Goal: Task Accomplishment & Management: Use online tool/utility

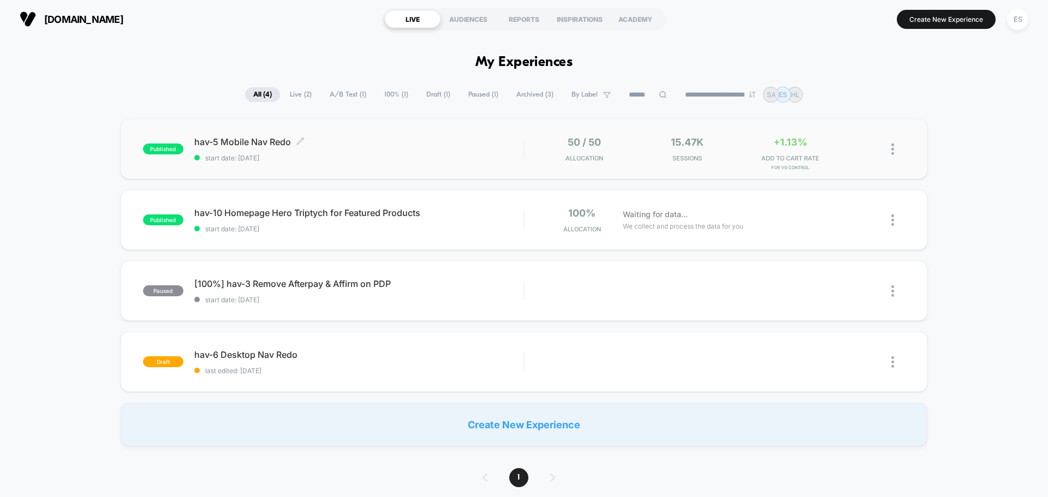
click at [263, 136] on span "hav-5 Mobile Nav Redo Click to edit experience details" at bounding box center [358, 141] width 329 height 11
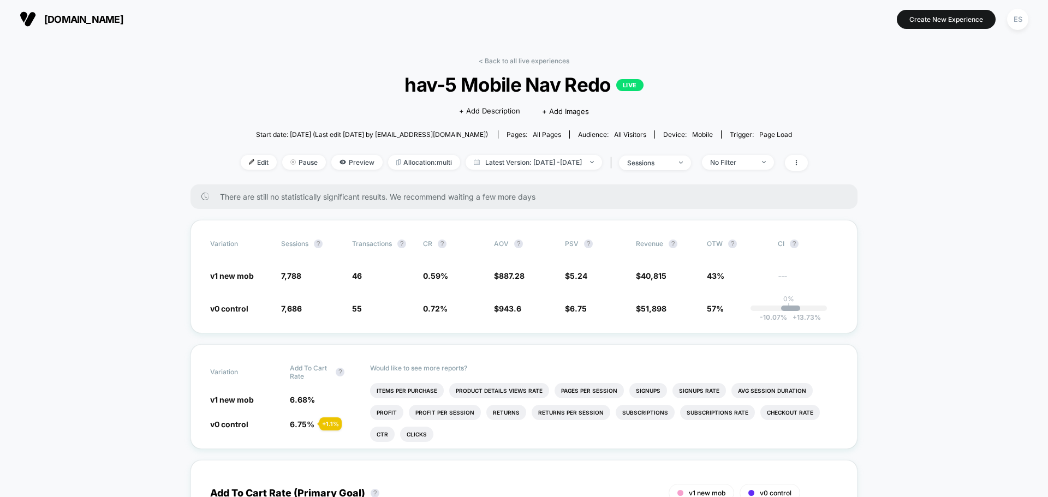
click at [241, 171] on div "< Back to all live experiences hav-5 Mobile Nav Redo LIVE Click to edit experie…" at bounding box center [524, 121] width 567 height 128
click at [247, 167] on span "Edit" at bounding box center [259, 162] width 36 height 15
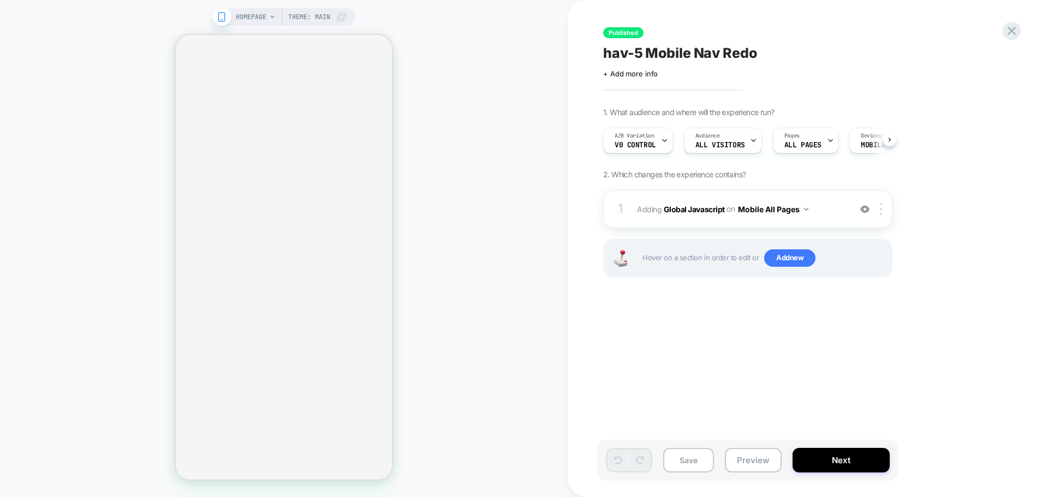
scroll to position [0, 1]
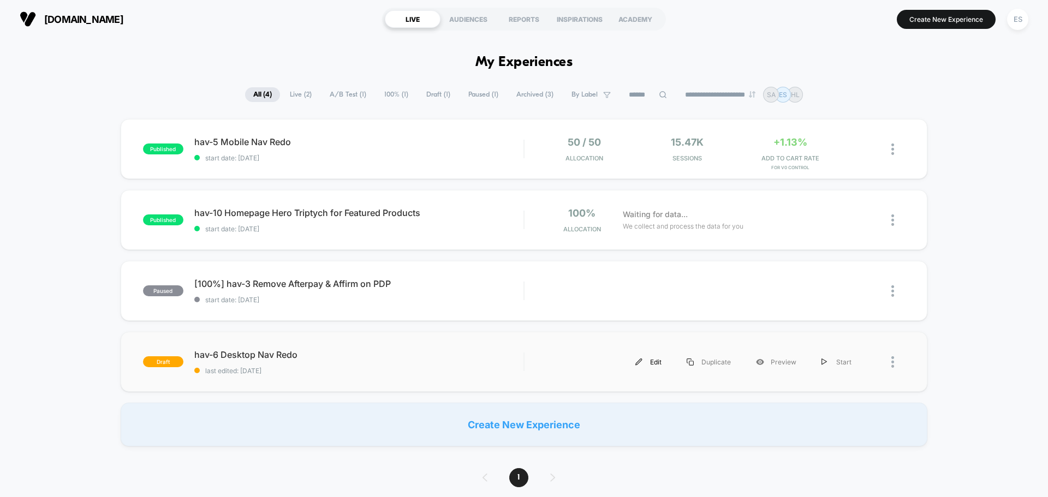
click at [643, 367] on div "Edit" at bounding box center [648, 362] width 51 height 25
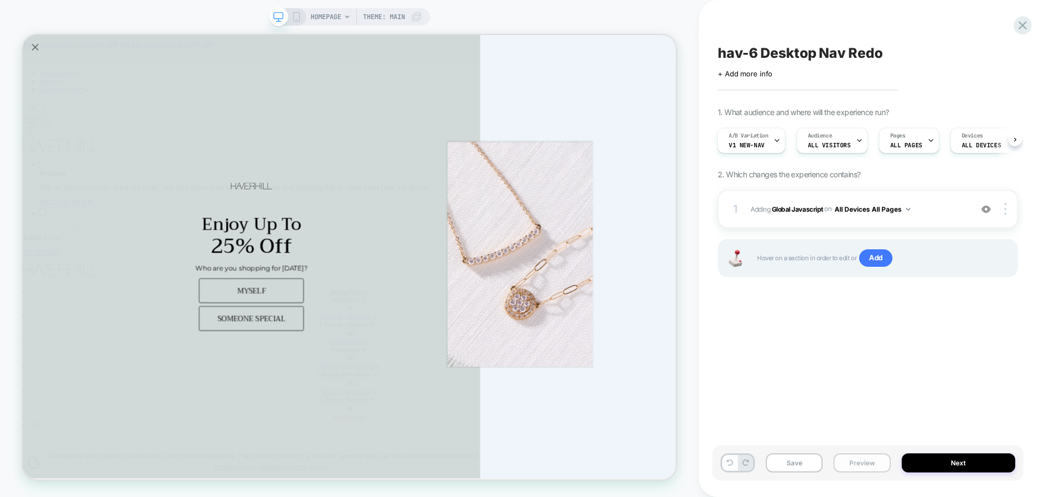
click at [860, 470] on button "Preview" at bounding box center [862, 463] width 57 height 19
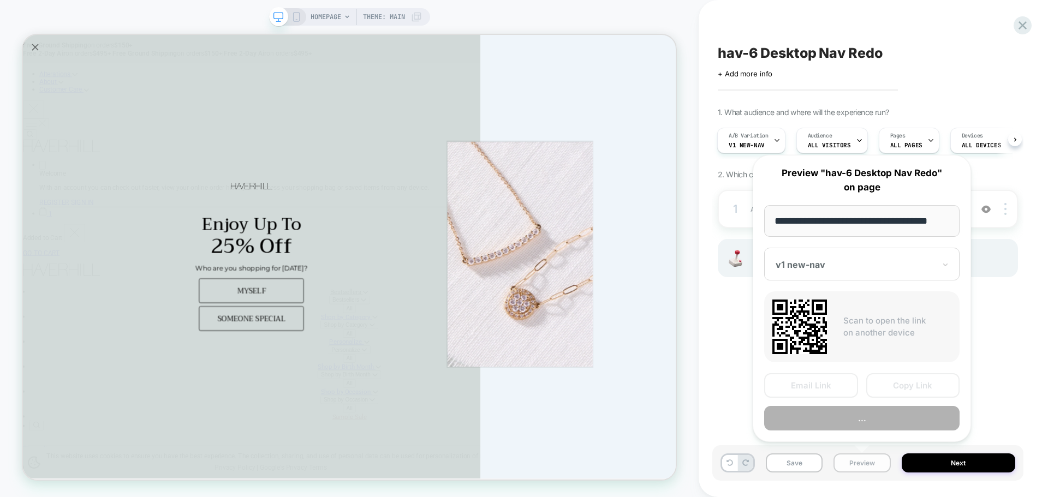
scroll to position [0, 7]
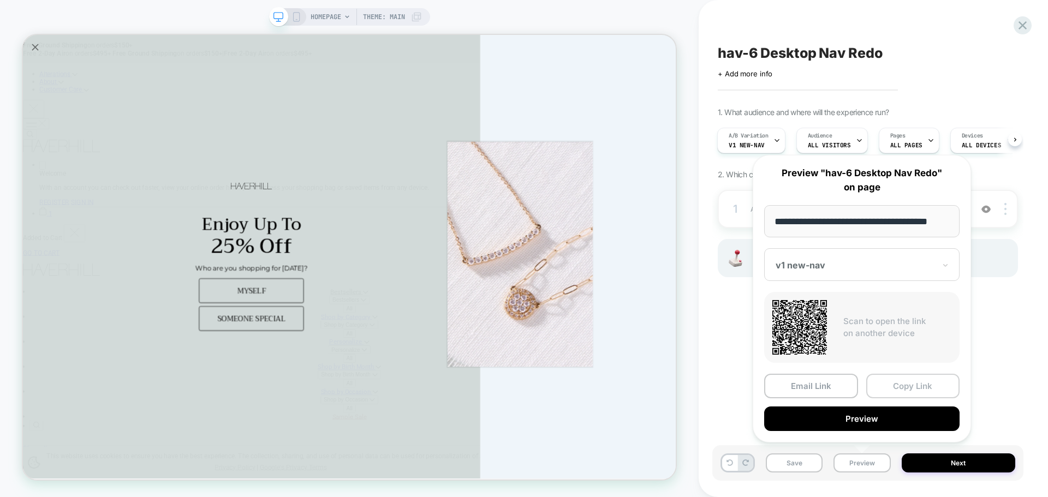
click at [884, 391] on button "Copy Link" at bounding box center [913, 386] width 94 height 25
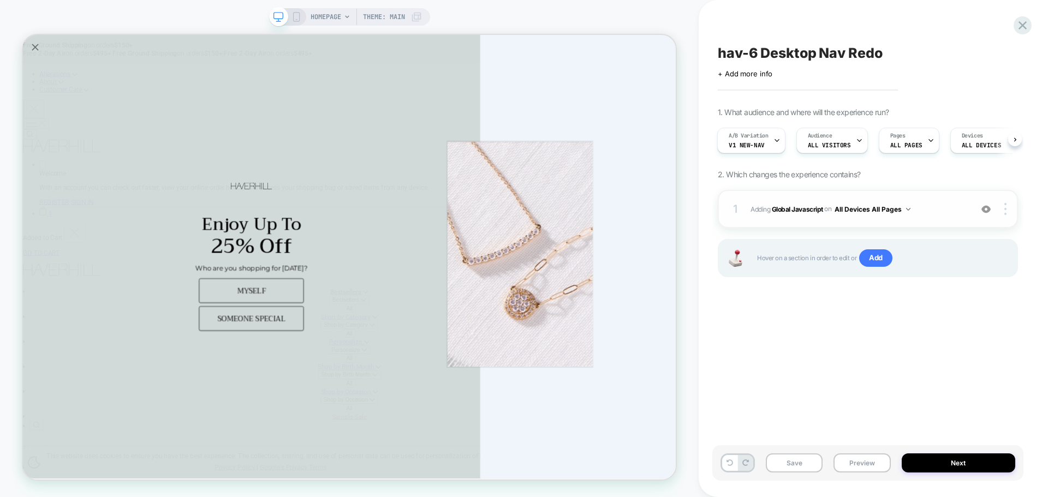
click at [794, 217] on div "1 Adding Global Javascript on All Devices All Pages Add Before Add After Target…" at bounding box center [868, 209] width 300 height 38
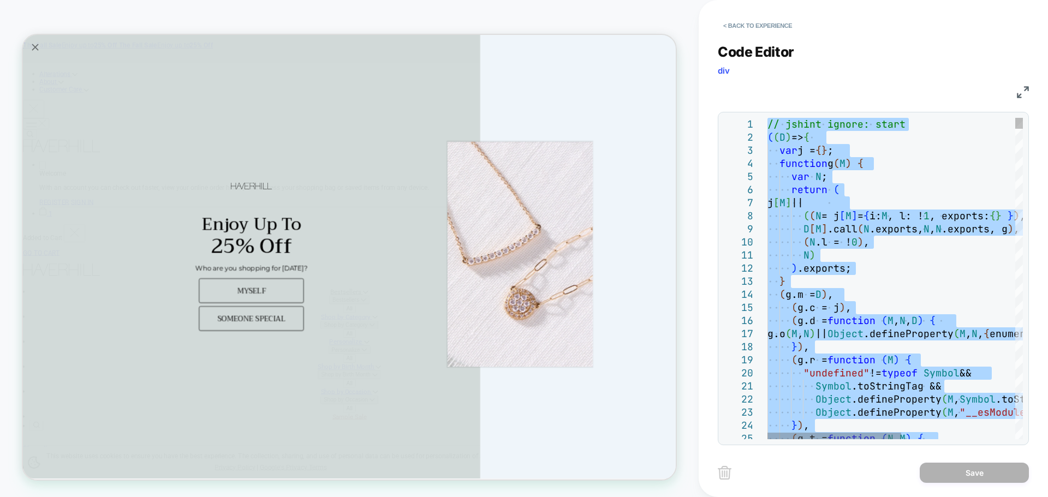
type textarea "**********"
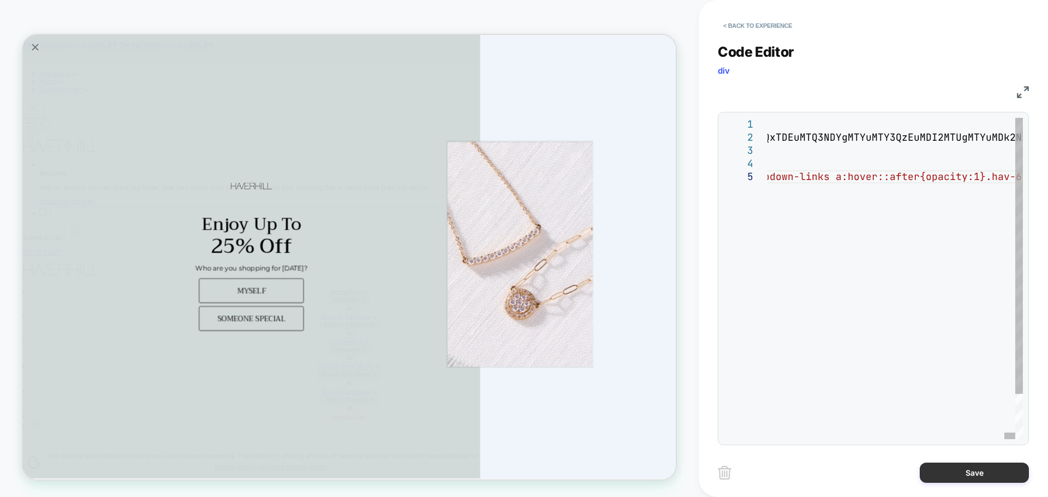
click at [972, 469] on button "Save" at bounding box center [974, 473] width 109 height 20
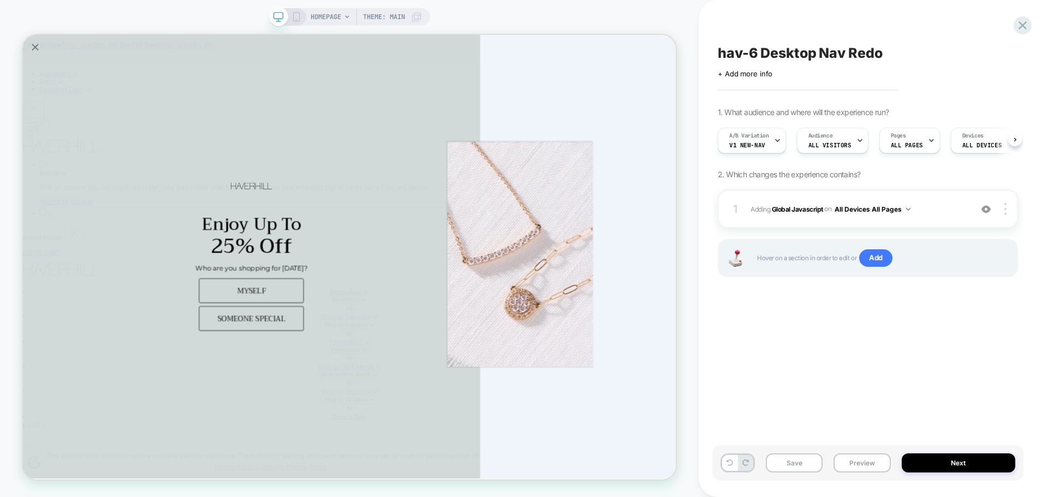
scroll to position [0, 1]
click at [817, 463] on button "Save" at bounding box center [794, 463] width 57 height 19
click at [845, 464] on button "Preview" at bounding box center [862, 463] width 57 height 19
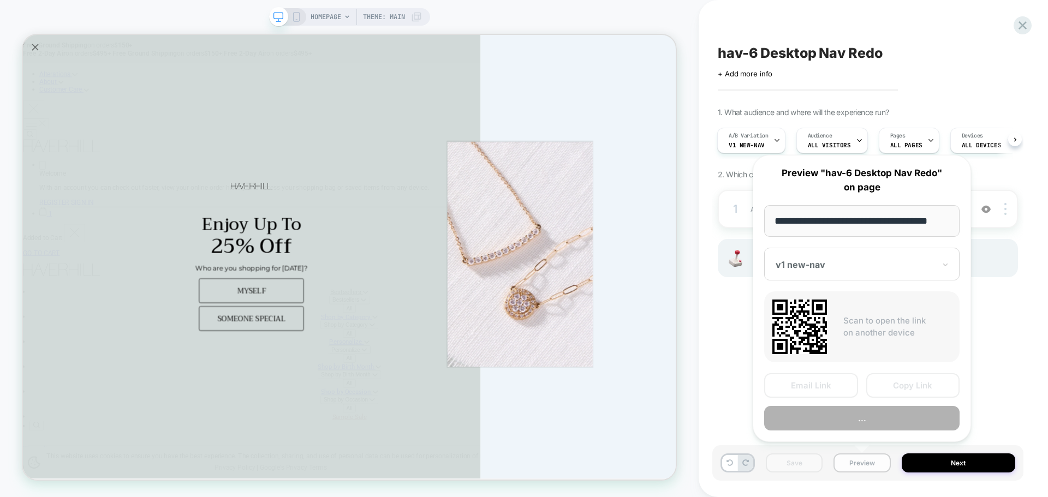
scroll to position [0, 7]
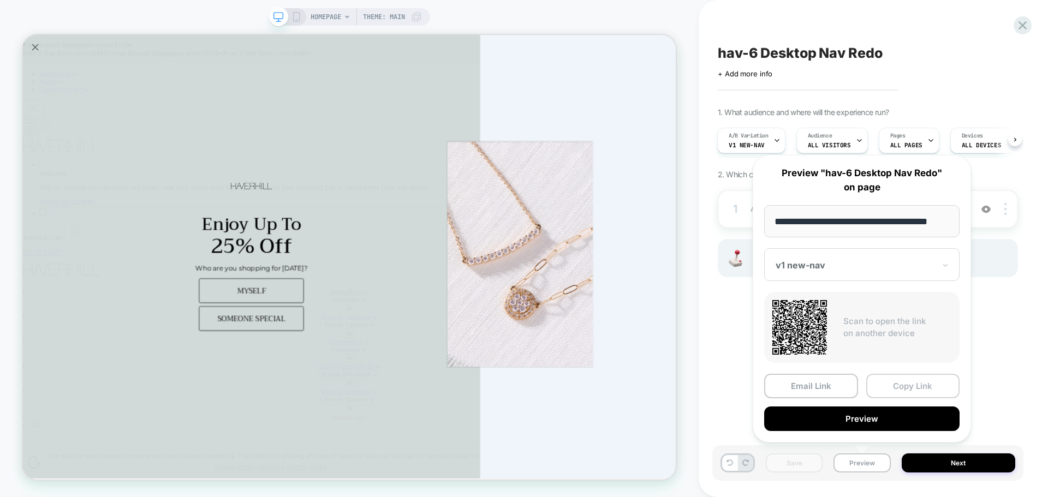
click at [889, 376] on button "Copy Link" at bounding box center [913, 386] width 94 height 25
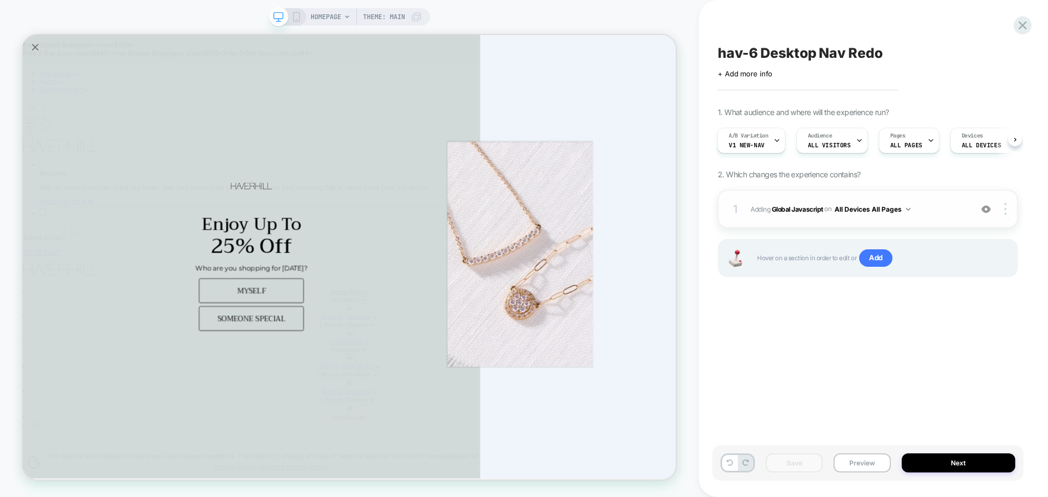
click at [802, 223] on div "1 Adding Global Javascript on All Devices All Pages Add Before Add After Target…" at bounding box center [868, 209] width 300 height 38
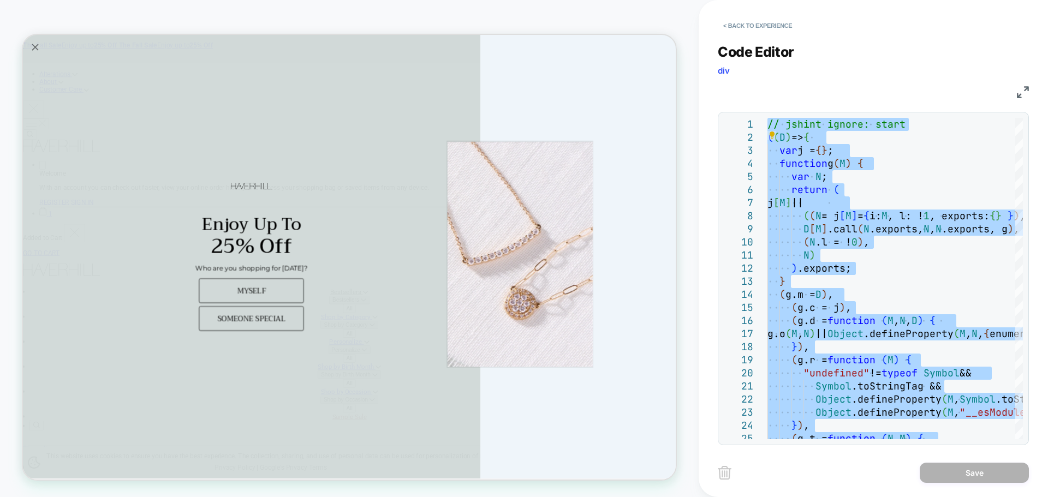
type textarea "**********"
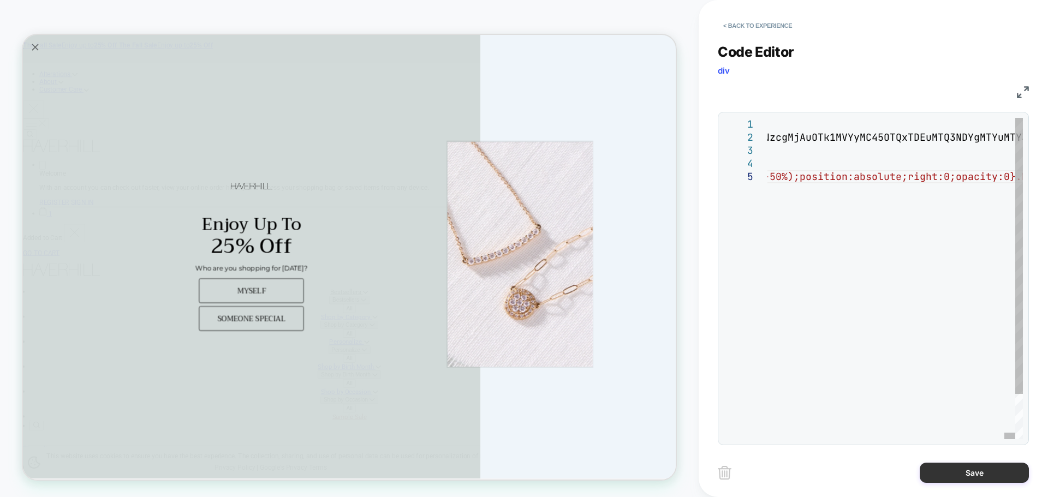
click at [970, 480] on button "Save" at bounding box center [974, 473] width 109 height 20
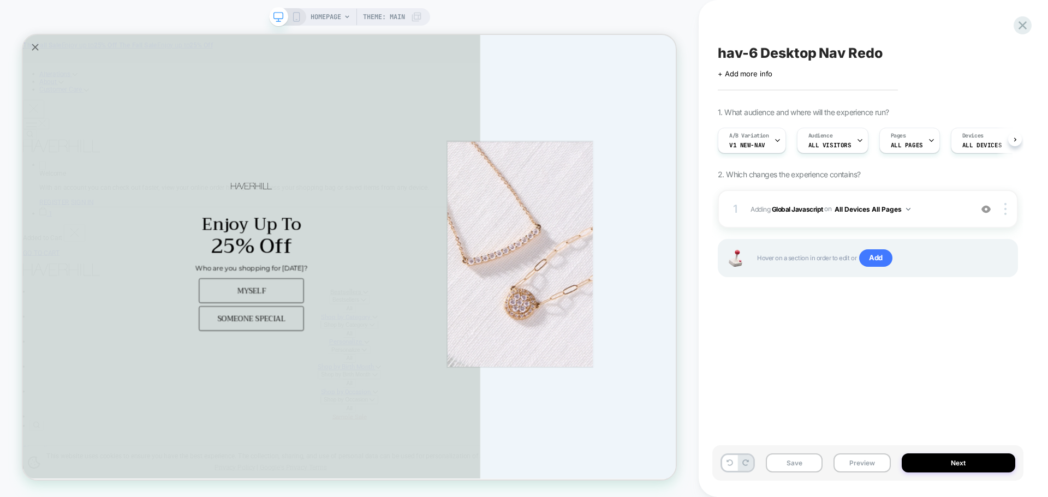
scroll to position [0, 1]
click at [796, 464] on button "Save" at bounding box center [794, 463] width 57 height 19
click at [878, 447] on div "Save Preview Next" at bounding box center [867, 462] width 311 height 35
click at [875, 467] on button "Preview" at bounding box center [862, 463] width 57 height 19
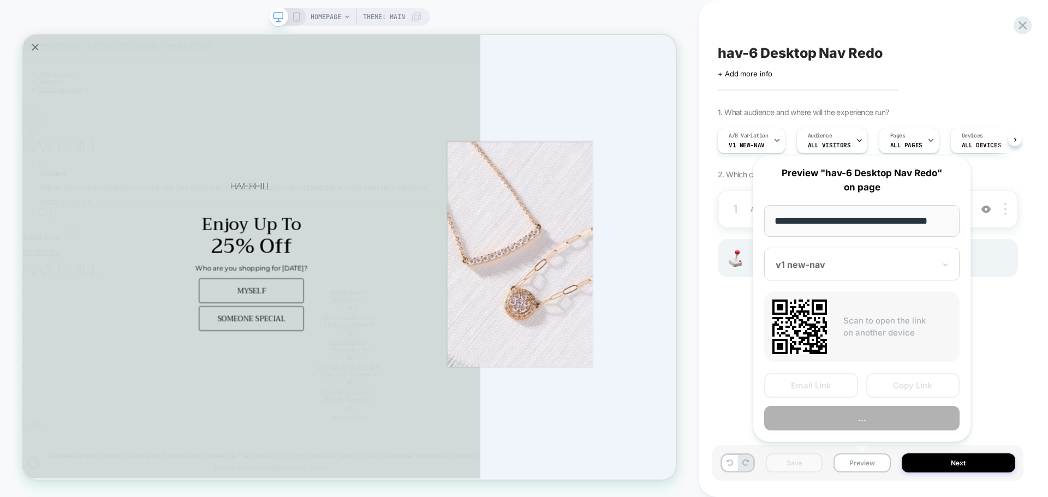
scroll to position [0, 7]
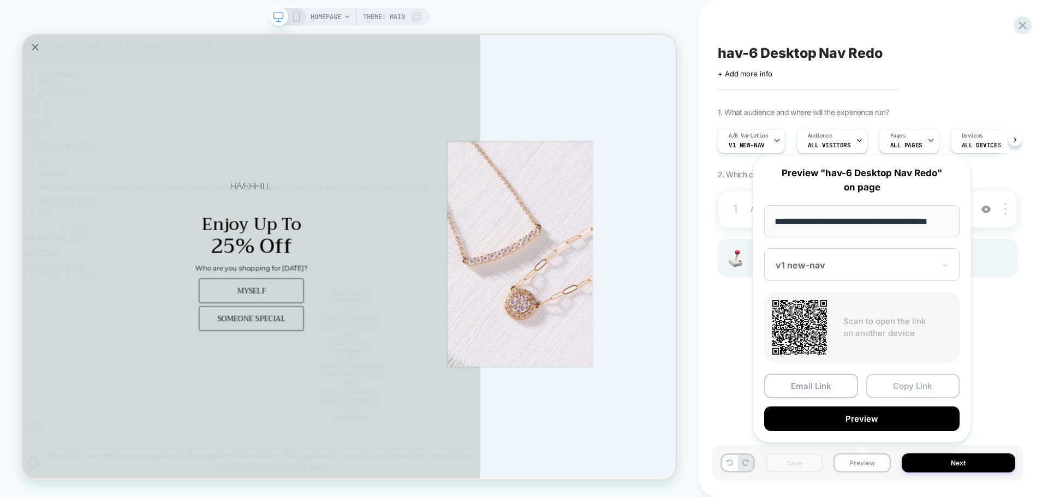
click at [891, 393] on button "Copy Link" at bounding box center [913, 386] width 94 height 25
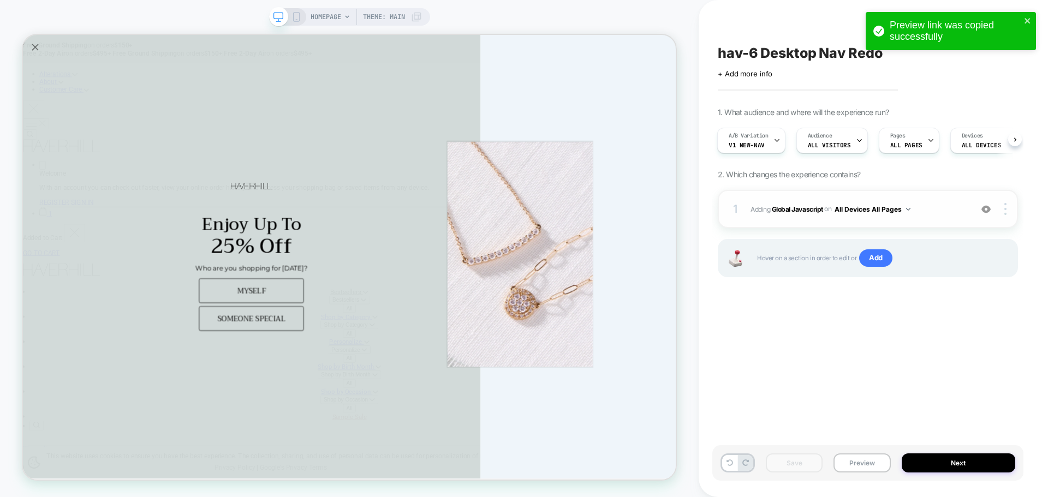
click at [795, 203] on span "Adding Global Javascript on All Devices All Pages" at bounding box center [859, 210] width 216 height 14
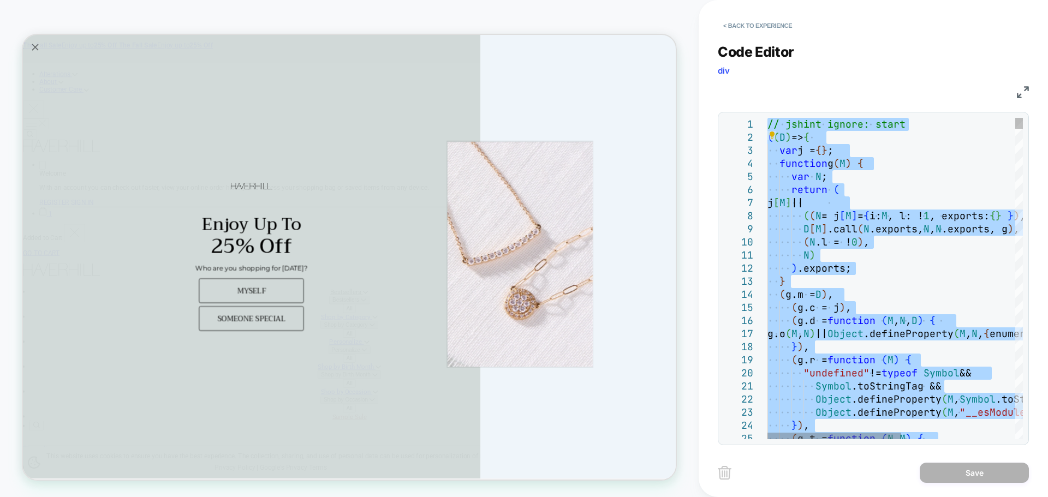
type textarea "**********"
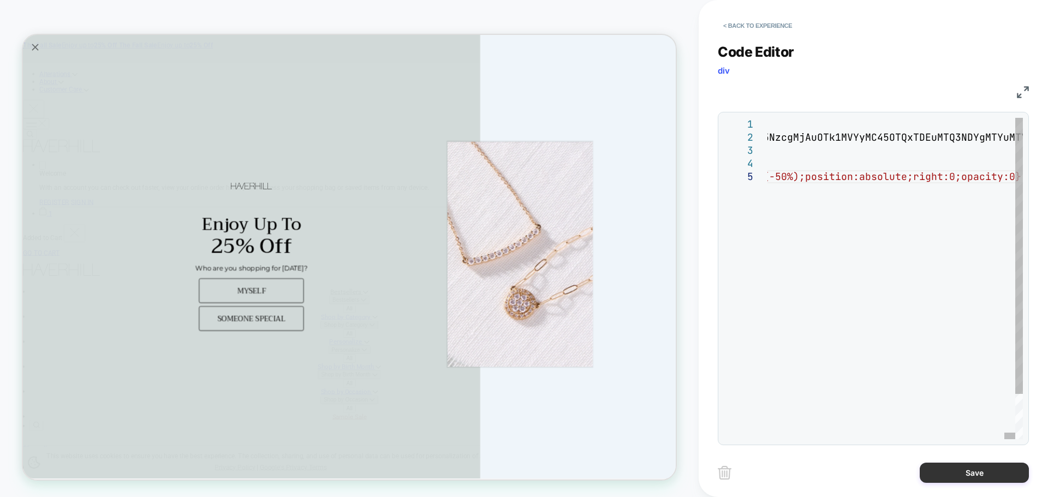
click at [987, 477] on button "Save" at bounding box center [974, 473] width 109 height 20
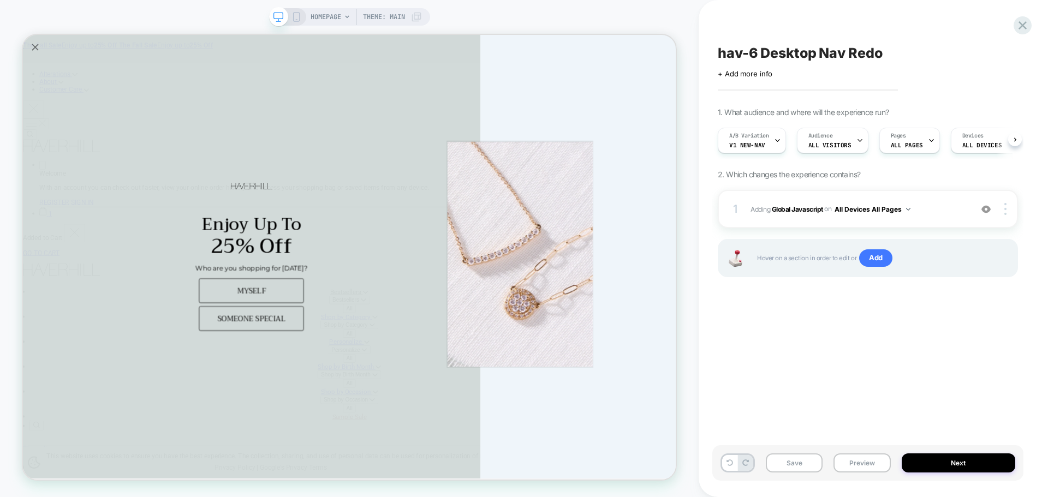
scroll to position [0, 1]
click at [806, 469] on button "Save" at bounding box center [794, 463] width 57 height 19
click at [879, 465] on button "Preview" at bounding box center [862, 463] width 57 height 19
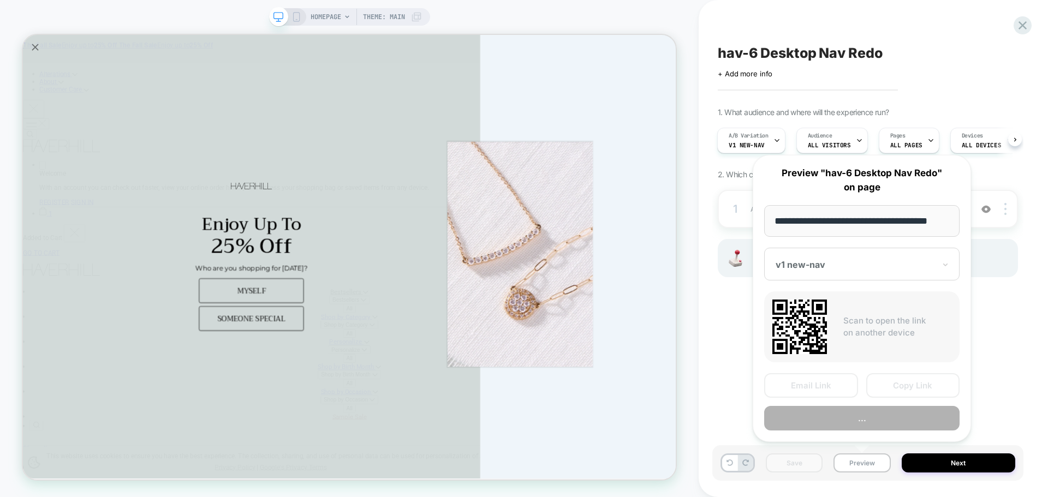
scroll to position [0, 7]
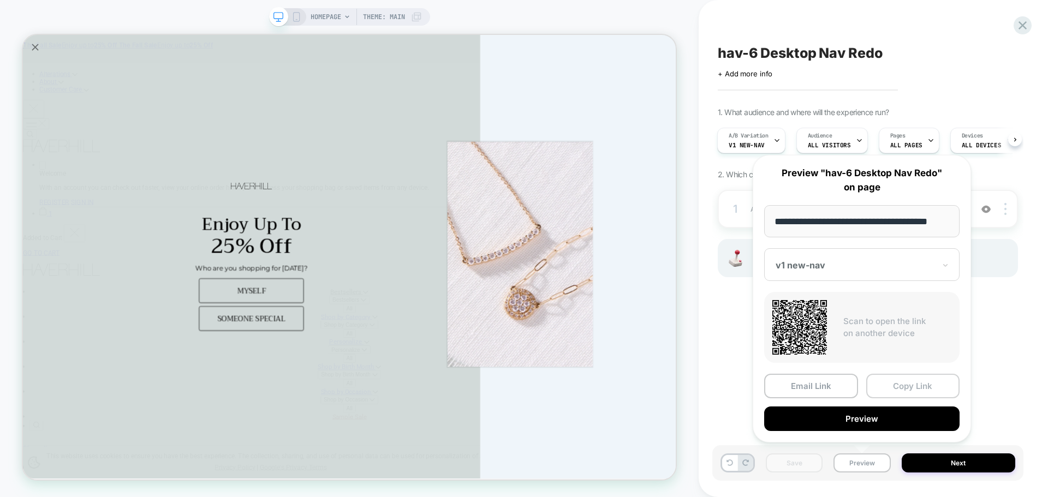
click at [906, 389] on button "Copy Link" at bounding box center [913, 386] width 94 height 25
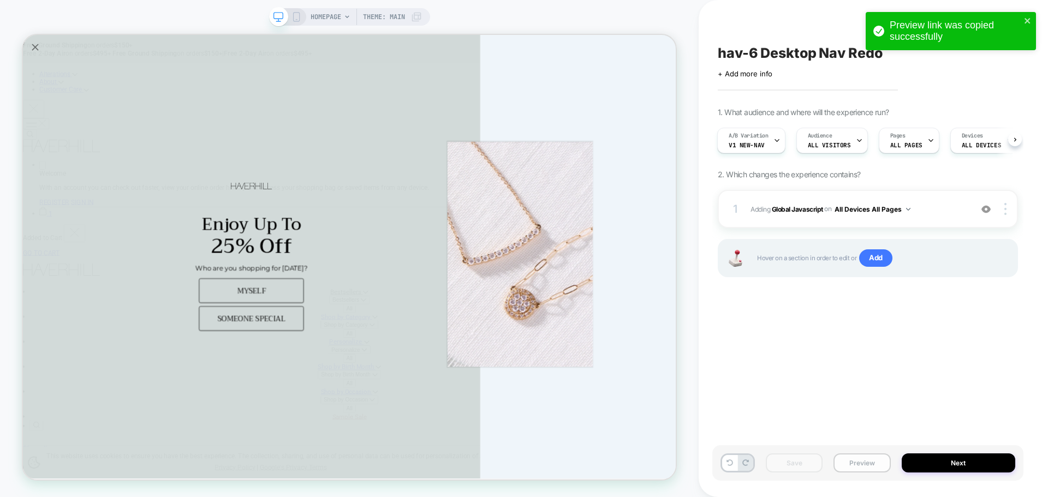
click at [859, 460] on button "Preview" at bounding box center [862, 463] width 57 height 19
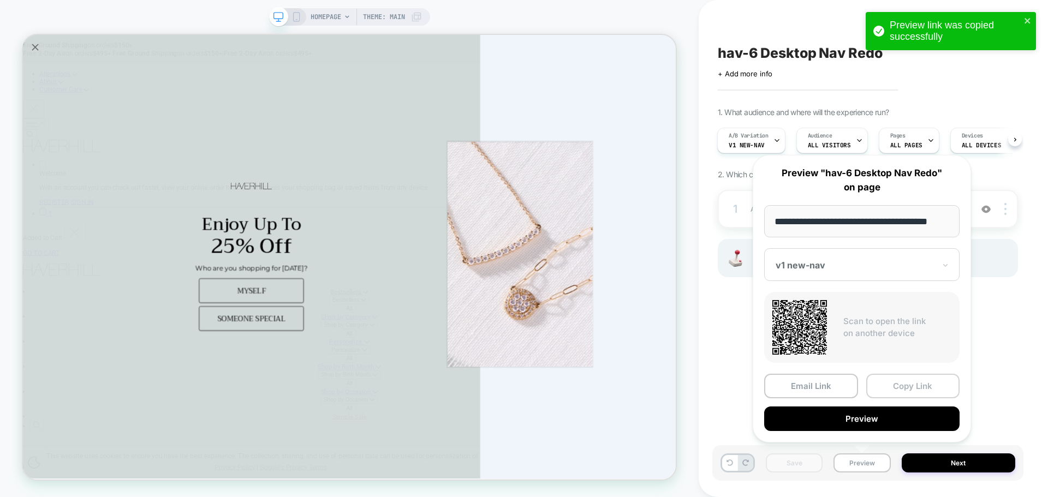
click at [911, 375] on button "Copy Link" at bounding box center [913, 386] width 94 height 25
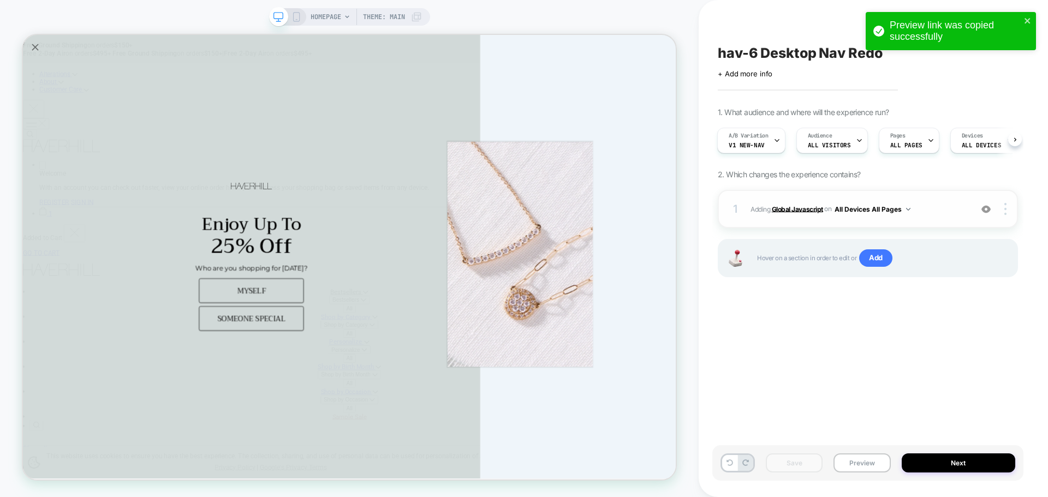
click at [803, 209] on b "Global Javascript" at bounding box center [797, 209] width 51 height 8
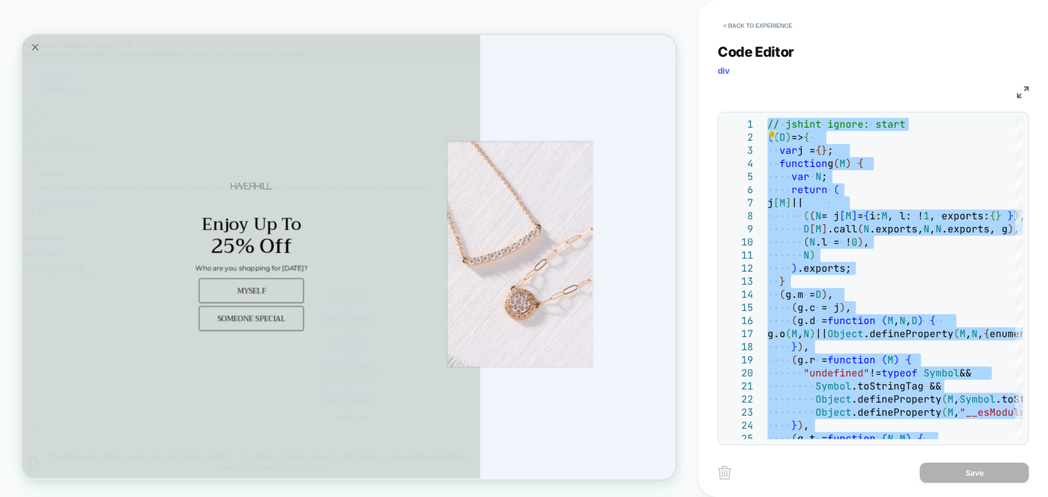
type textarea "**********"
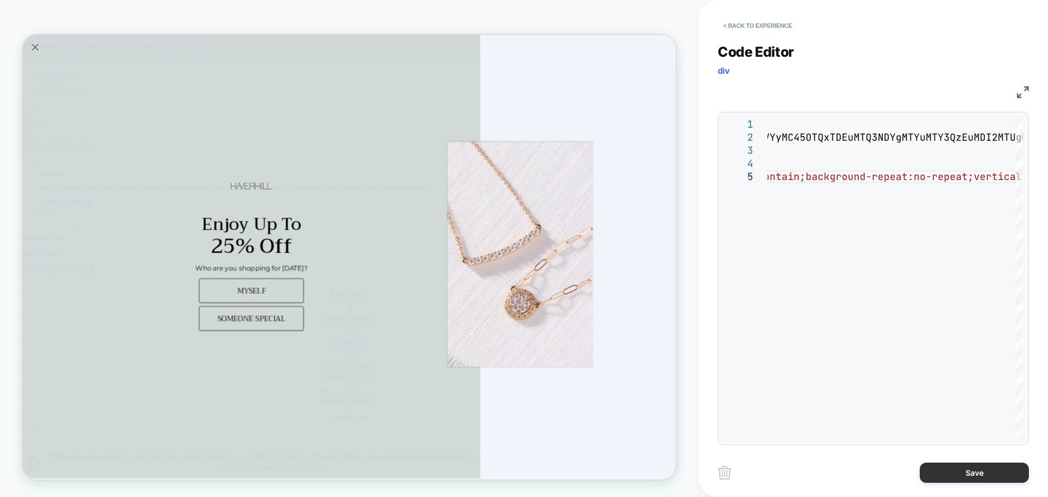
click at [1004, 470] on button "Save" at bounding box center [974, 473] width 109 height 20
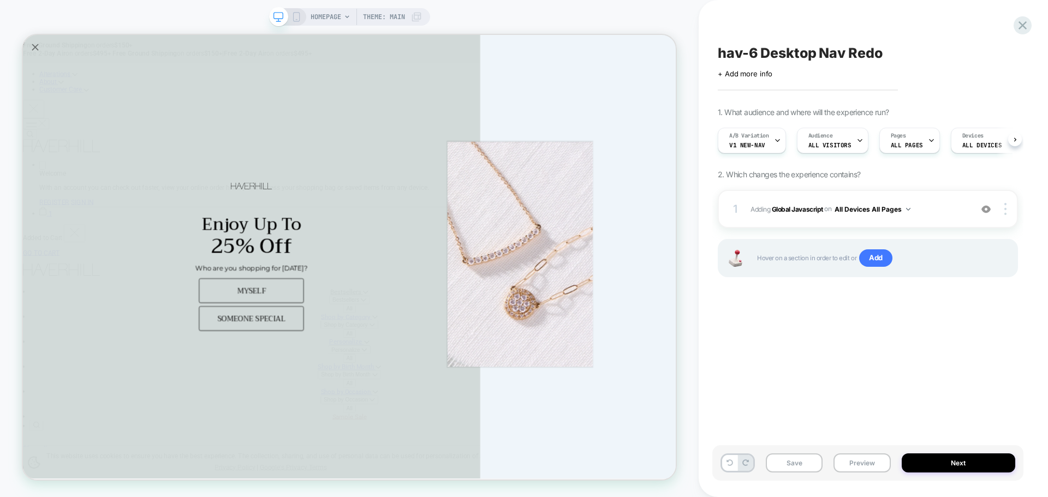
scroll to position [0, 1]
click at [805, 462] on button "Save" at bounding box center [794, 463] width 57 height 19
click at [871, 468] on button "Preview" at bounding box center [862, 463] width 57 height 19
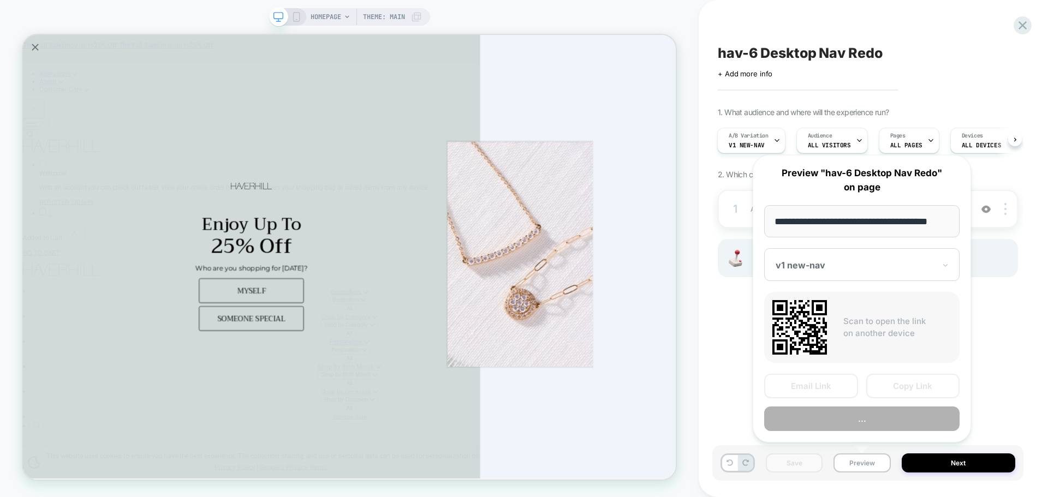
scroll to position [0, 0]
click at [860, 466] on button "Preview" at bounding box center [862, 463] width 57 height 19
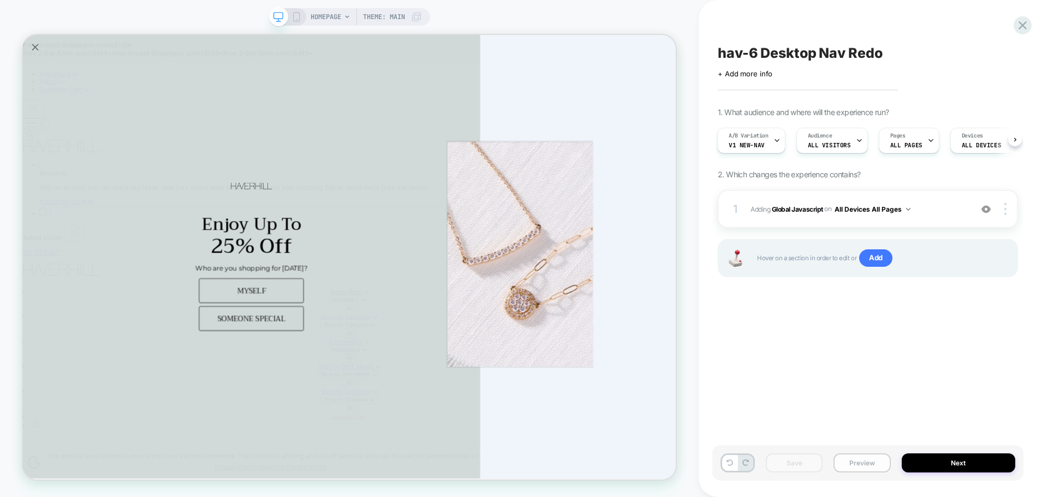
click at [860, 466] on button "Preview" at bounding box center [862, 463] width 57 height 19
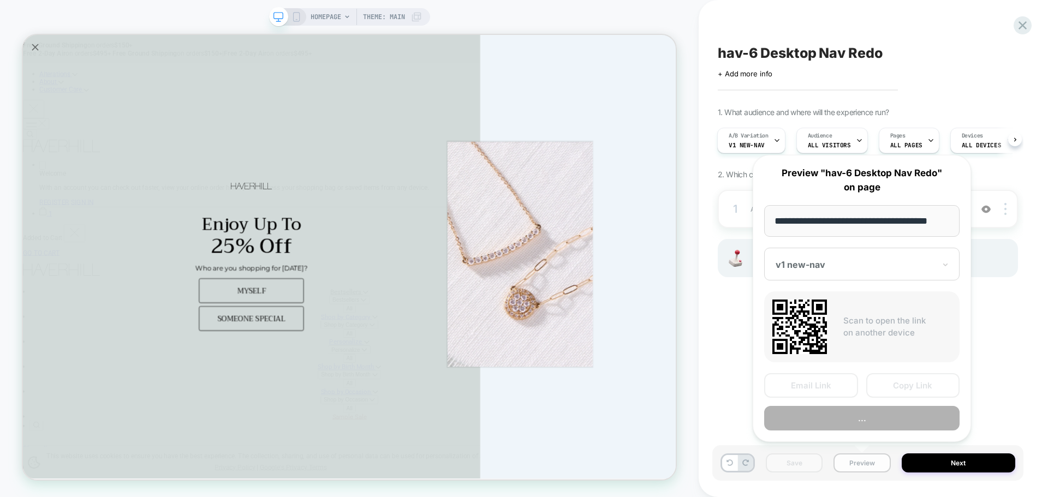
scroll to position [0, 7]
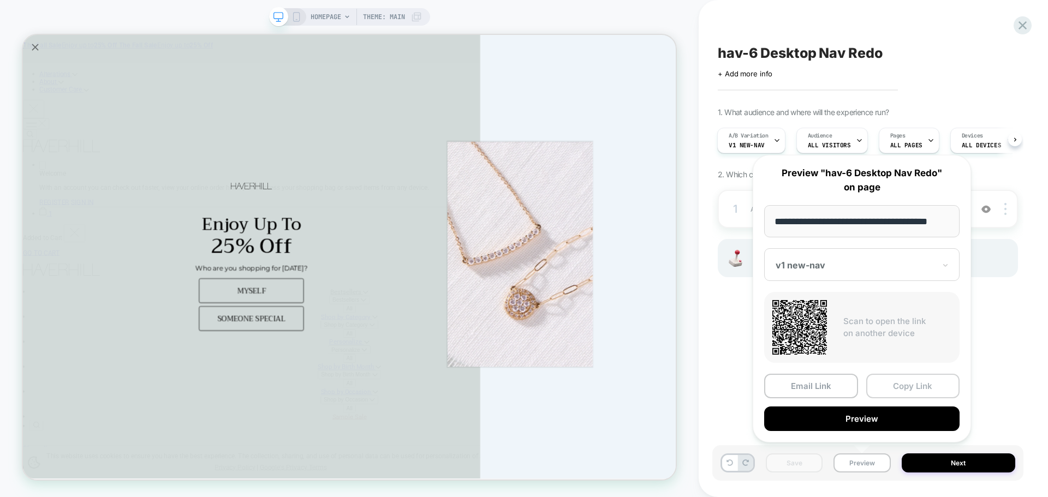
click at [923, 387] on button "Copy Link" at bounding box center [913, 386] width 94 height 25
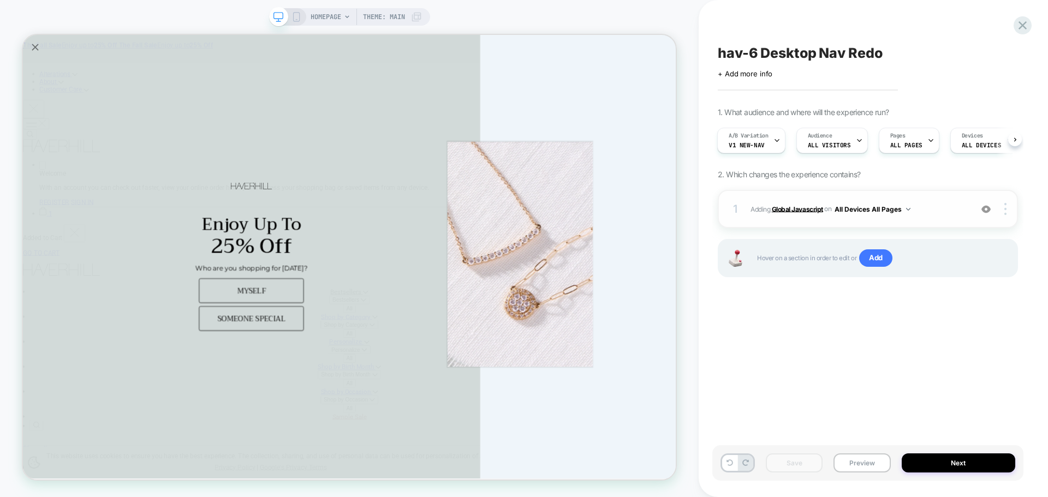
click at [789, 213] on b "Global Javascript" at bounding box center [797, 209] width 51 height 8
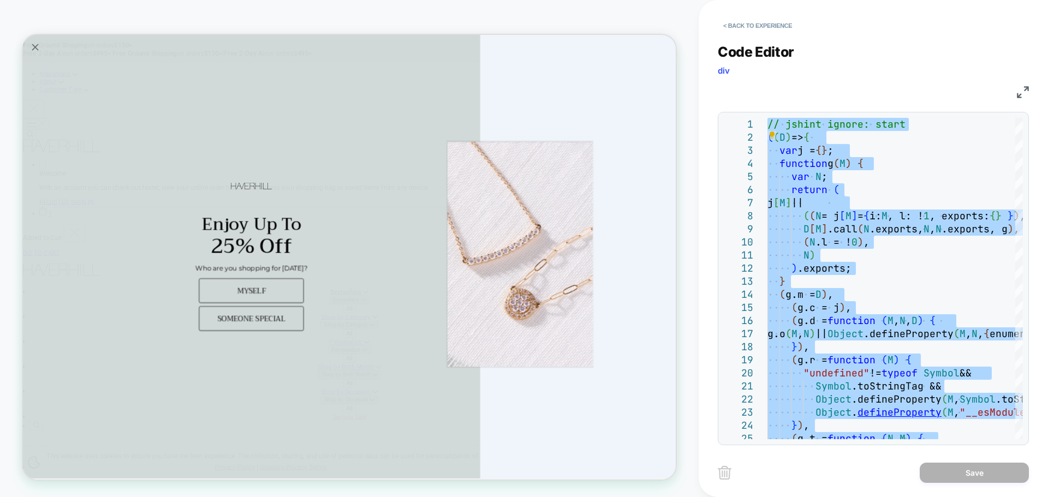
type textarea "**********"
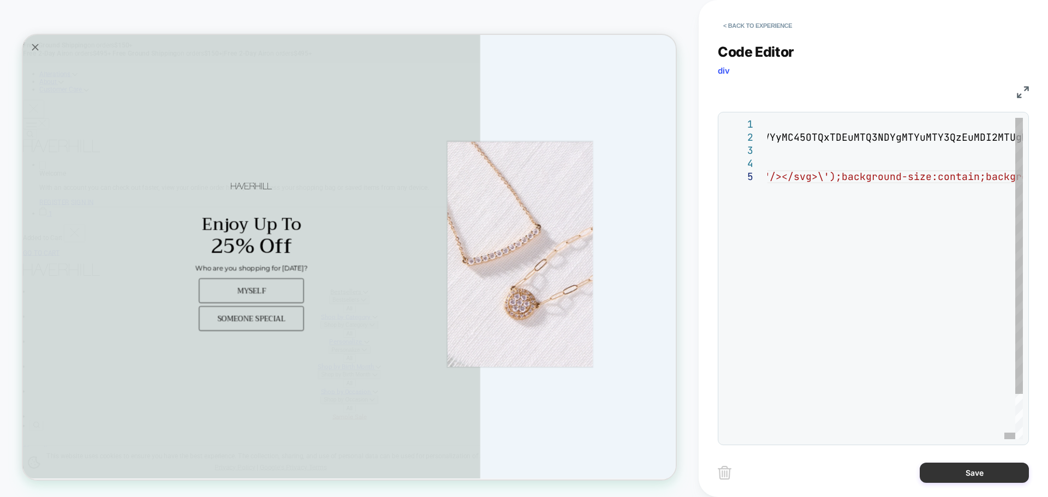
click at [964, 477] on button "Save" at bounding box center [974, 473] width 109 height 20
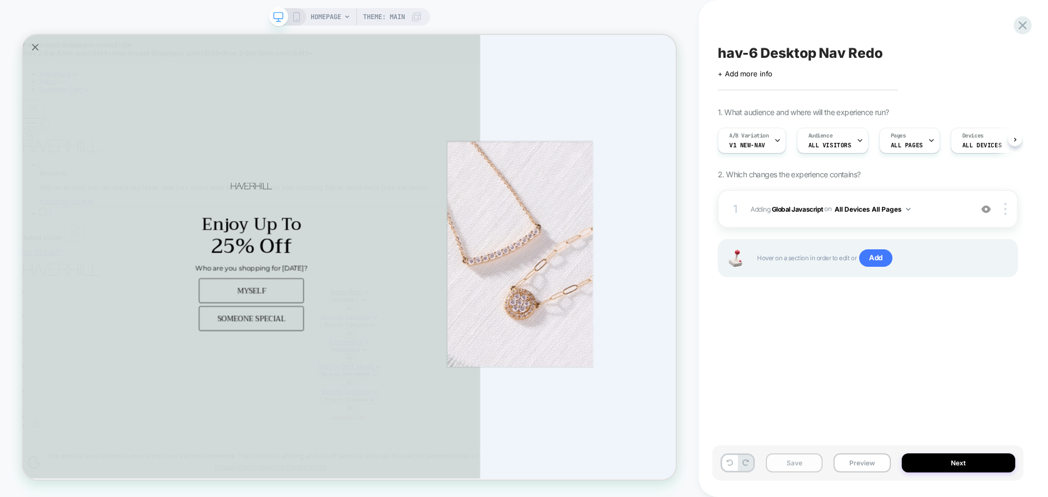
scroll to position [0, 1]
click at [784, 466] on button "Save" at bounding box center [794, 463] width 57 height 19
click at [882, 463] on button "Preview" at bounding box center [862, 463] width 57 height 19
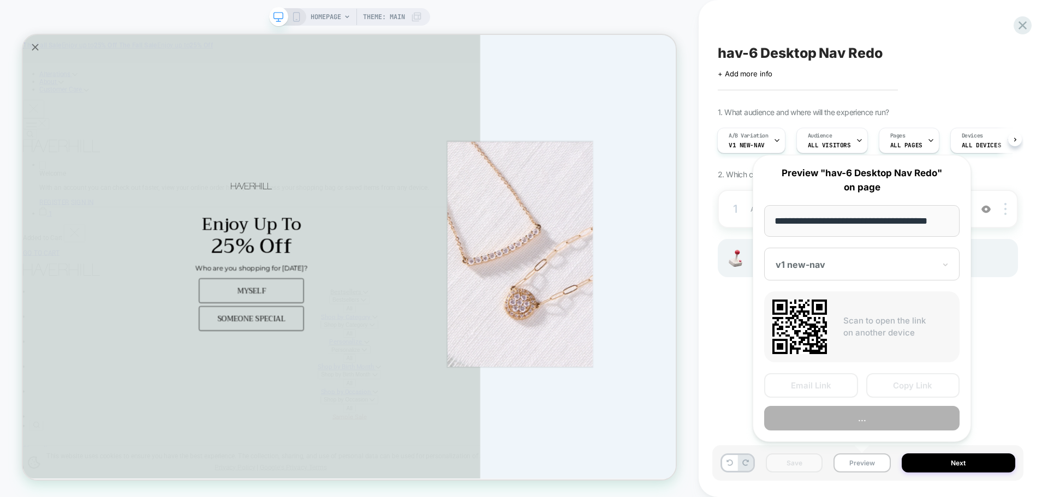
scroll to position [0, 7]
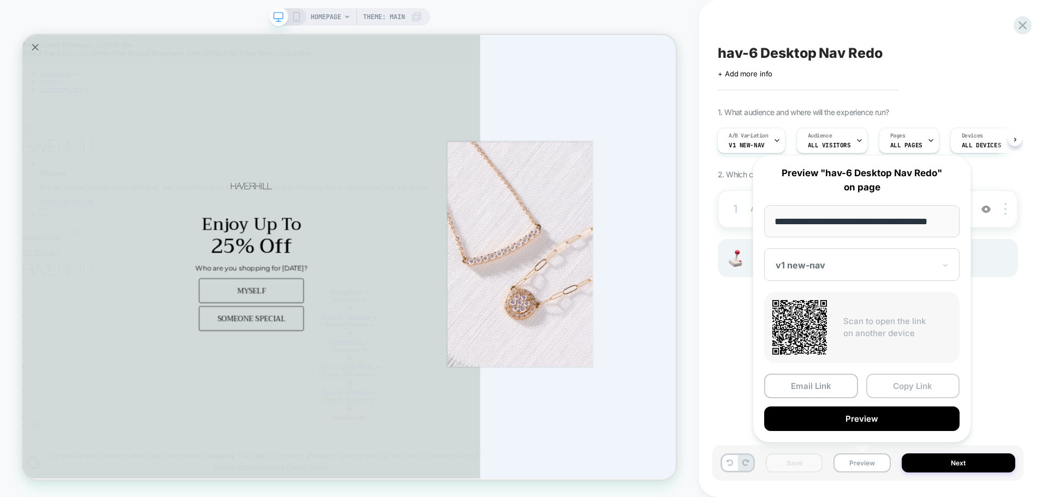
click at [879, 389] on button "Copy Link" at bounding box center [913, 386] width 94 height 25
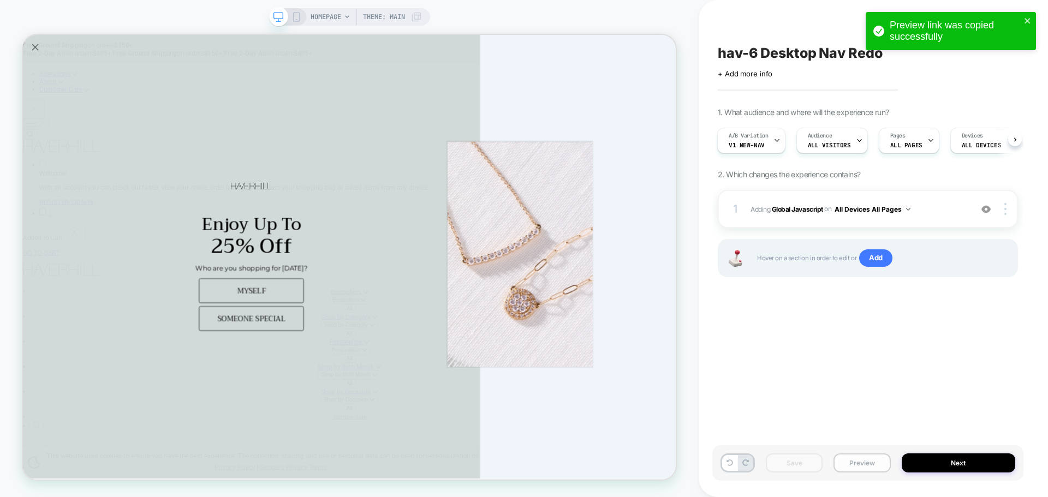
click at [876, 463] on button "Preview" at bounding box center [862, 463] width 57 height 19
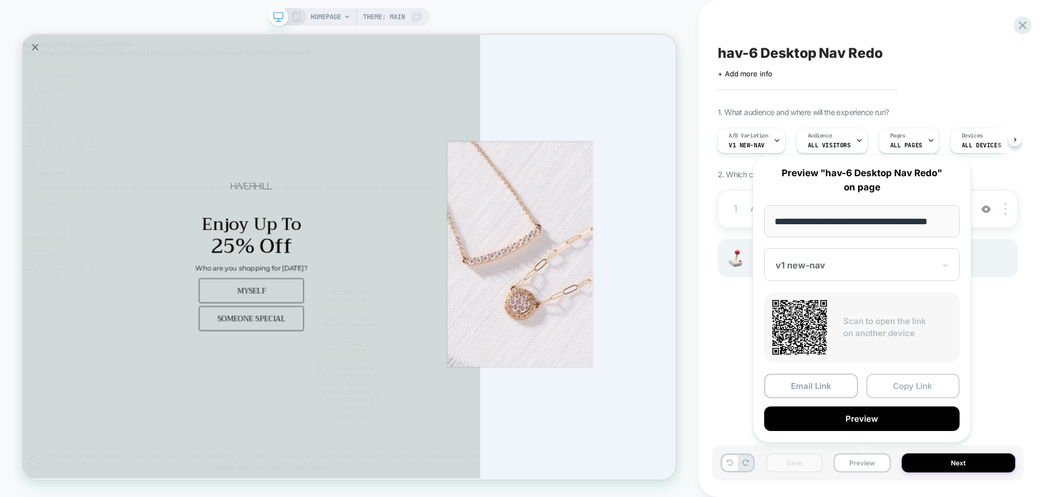
click at [908, 390] on button "Copy Link" at bounding box center [913, 386] width 94 height 25
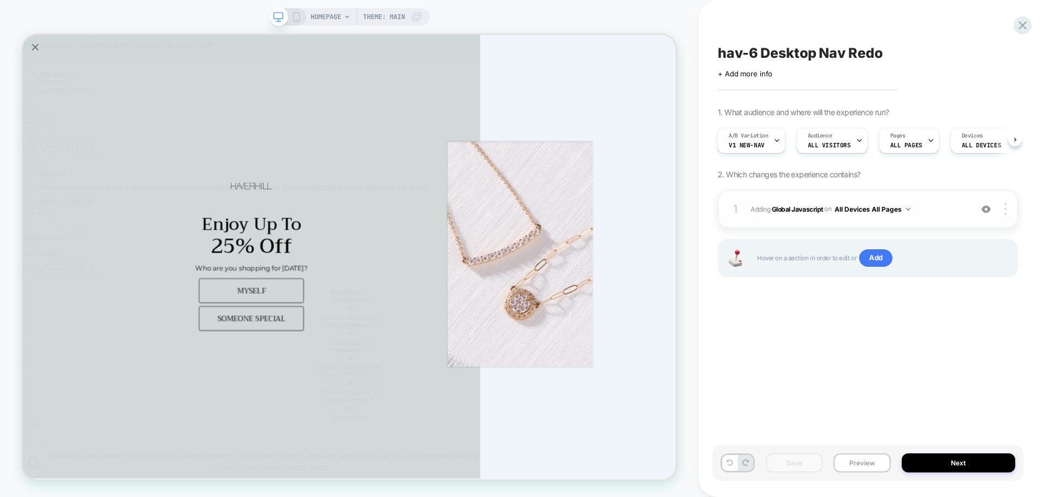
click at [796, 216] on span "Adding Global Javascript on All Devices All Pages" at bounding box center [859, 210] width 216 height 14
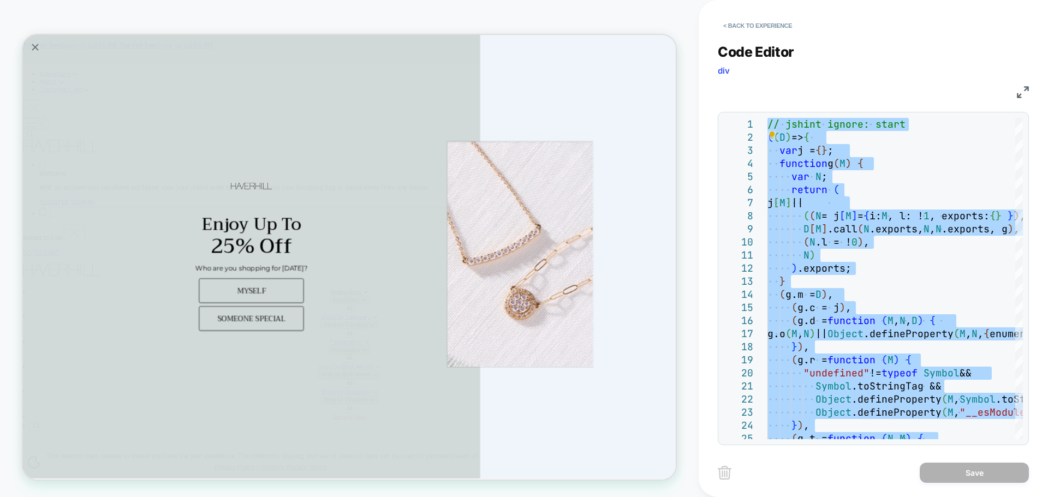
type textarea "**********"
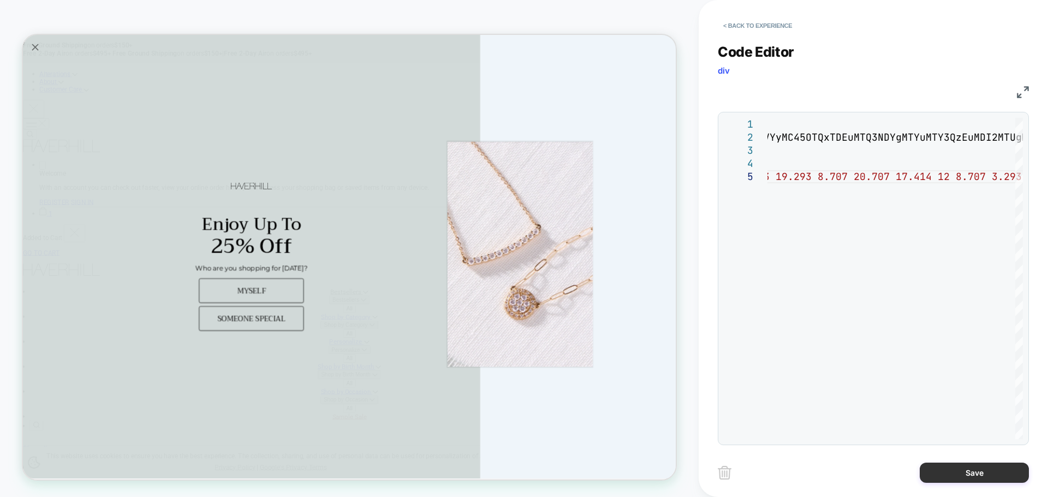
click at [960, 477] on button "Save" at bounding box center [974, 473] width 109 height 20
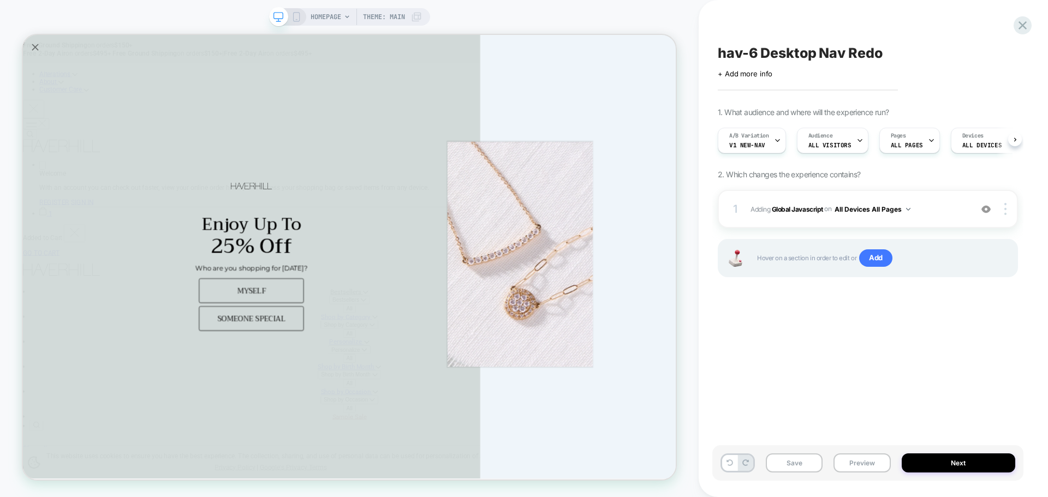
scroll to position [0, 1]
click at [783, 466] on button "Save" at bounding box center [794, 463] width 57 height 19
click at [850, 461] on button "Preview" at bounding box center [862, 463] width 57 height 19
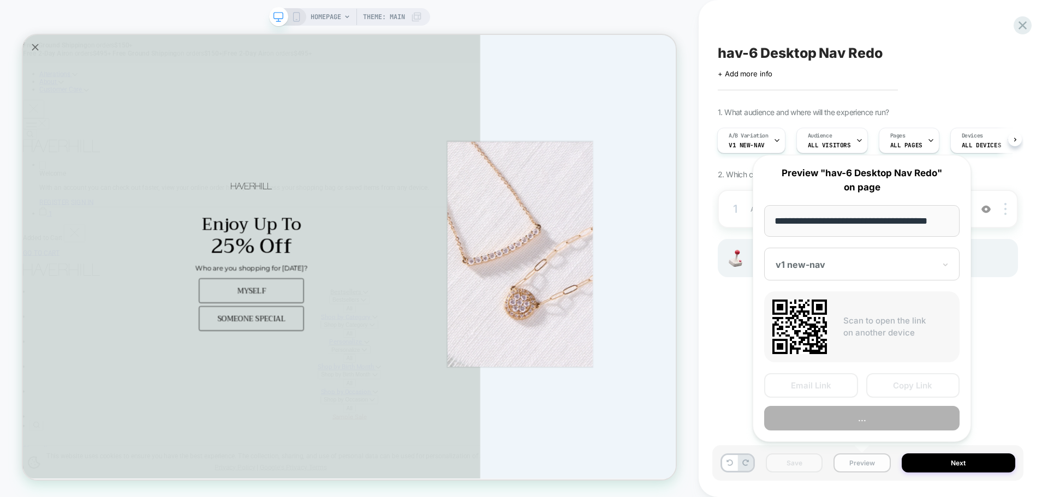
scroll to position [0, 7]
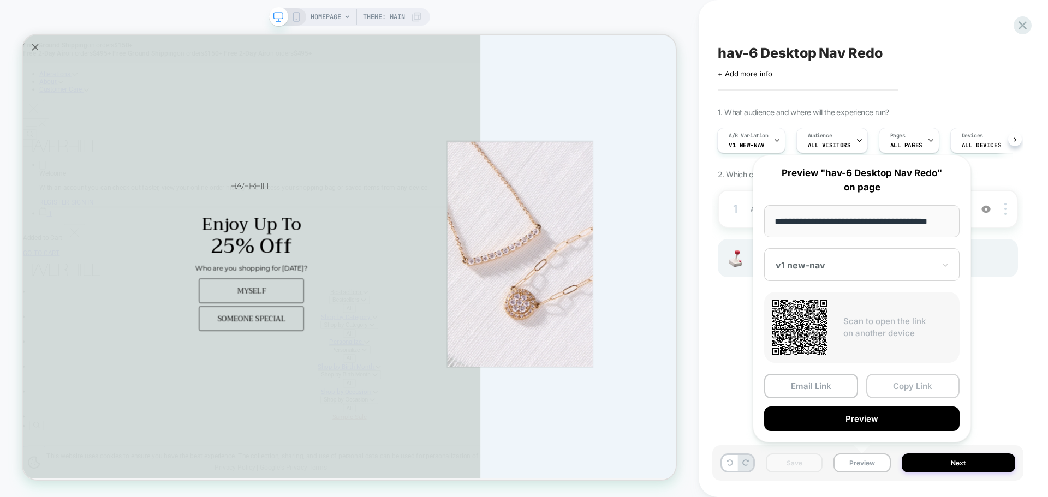
click at [881, 377] on button "Copy Link" at bounding box center [913, 386] width 94 height 25
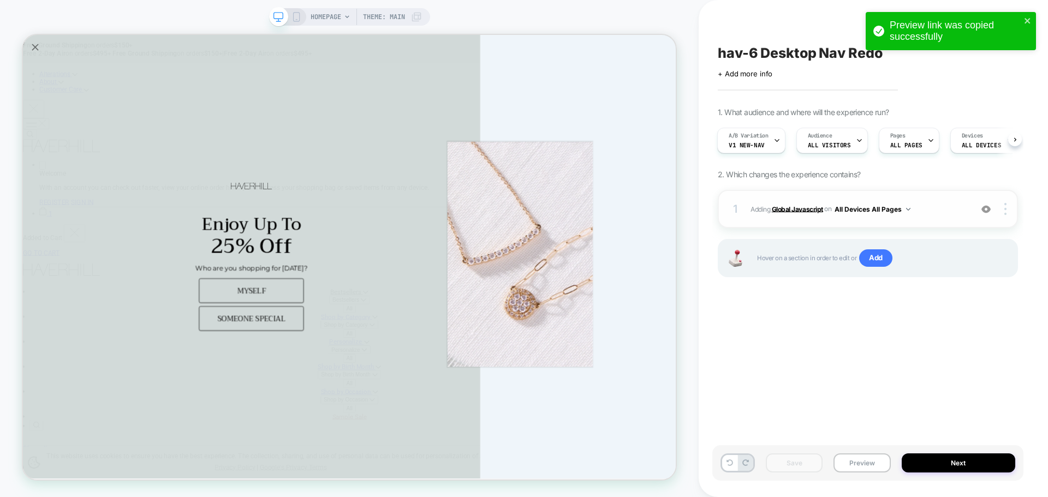
click at [815, 207] on b "Global Javascript" at bounding box center [797, 209] width 51 height 8
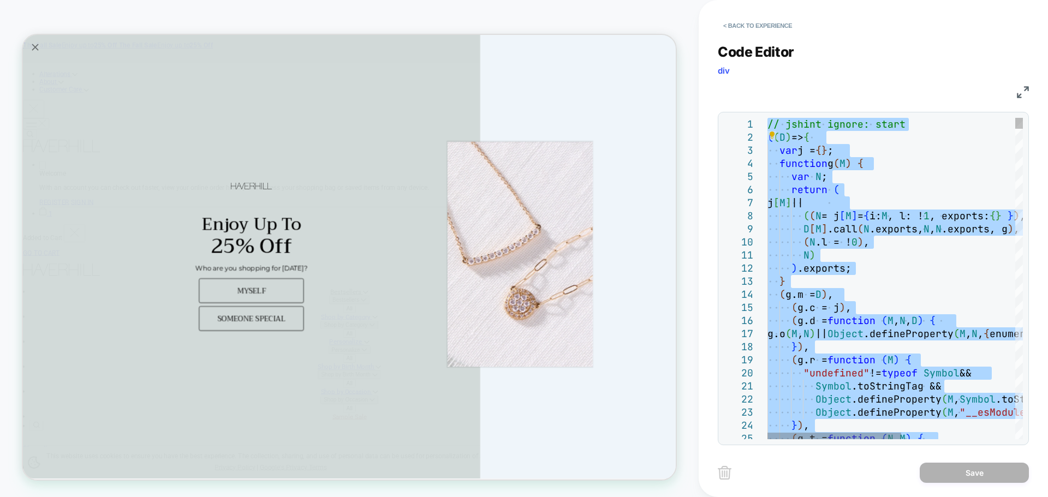
type textarea "**********"
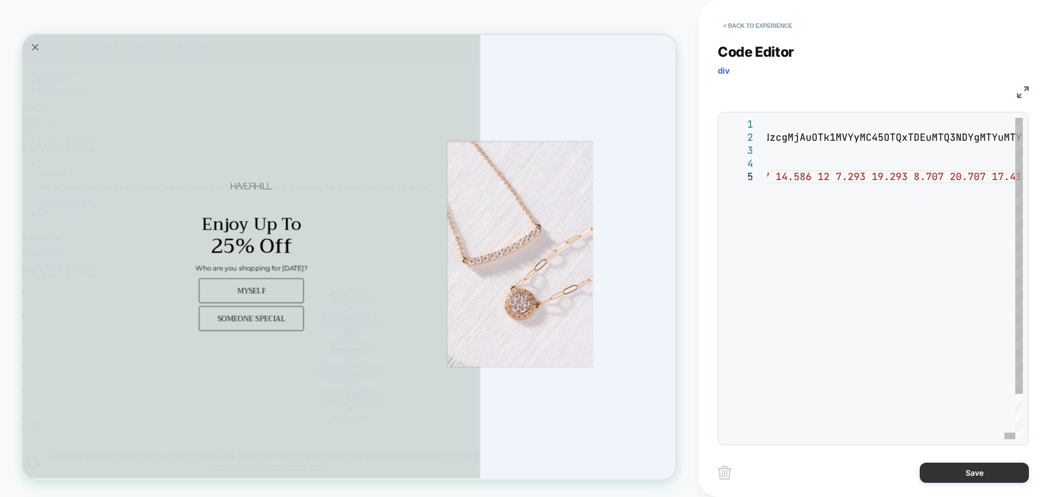
click at [964, 477] on button "Save" at bounding box center [974, 473] width 109 height 20
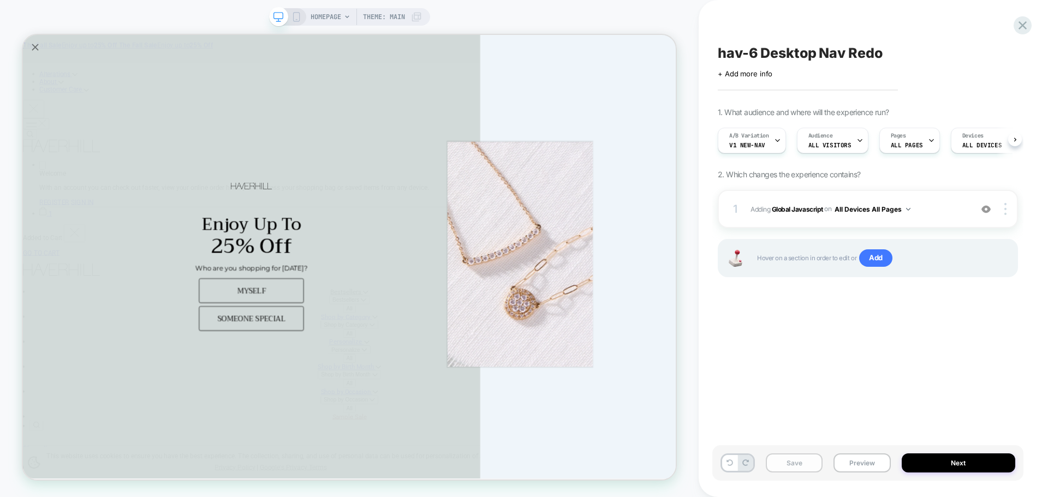
scroll to position [0, 1]
click at [781, 463] on button "Save" at bounding box center [794, 463] width 57 height 19
click at [879, 478] on div "Save Preview Next" at bounding box center [867, 462] width 311 height 35
click at [864, 465] on button "Preview" at bounding box center [862, 463] width 57 height 19
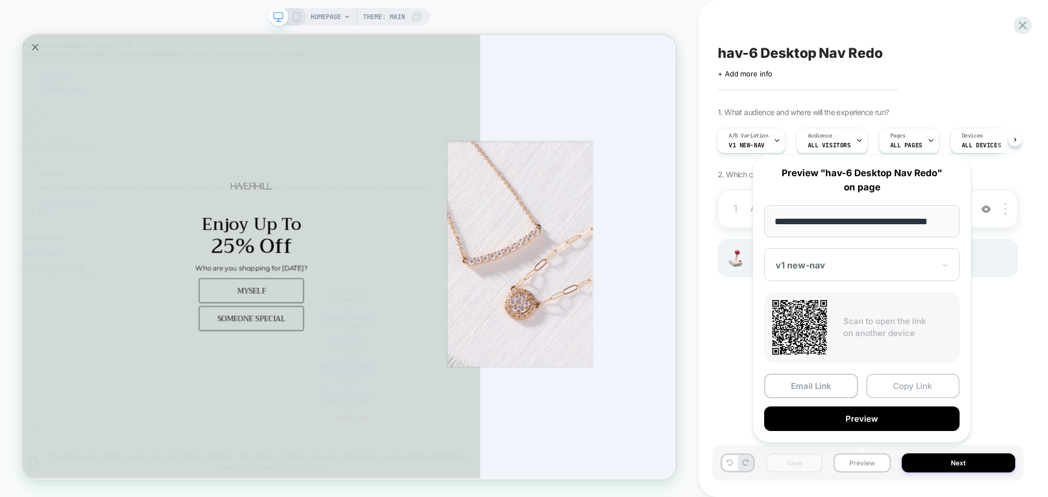
scroll to position [0, 0]
click at [891, 388] on button "Copy Link" at bounding box center [913, 386] width 94 height 25
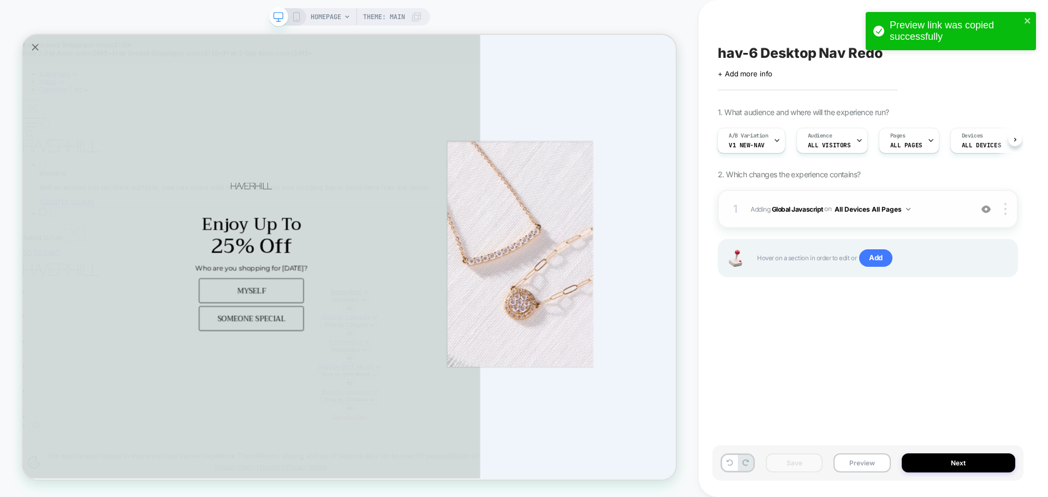
click at [788, 201] on div "1 Adding Global Javascript on All Devices All Pages Add Before Add After Target…" at bounding box center [868, 209] width 300 height 38
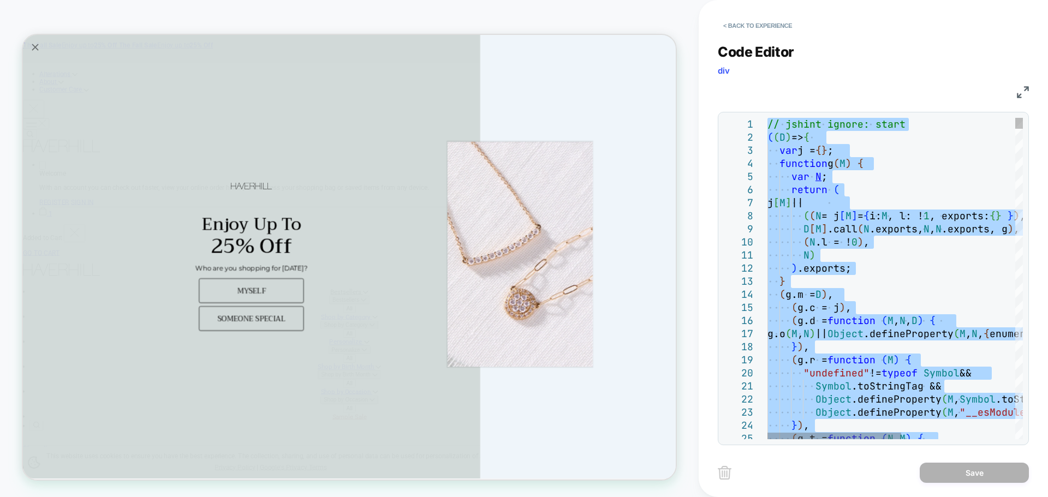
type textarea "**********"
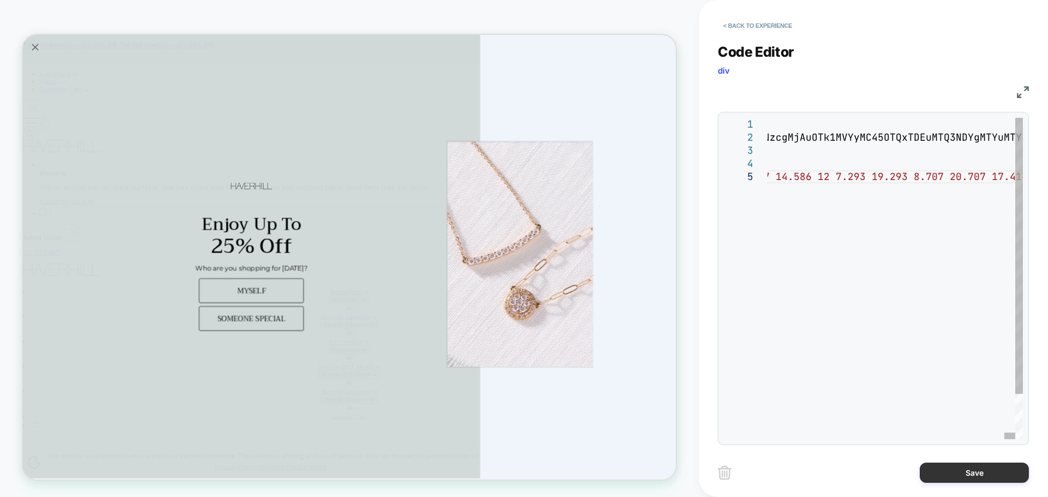
click at [978, 475] on button "Save" at bounding box center [974, 473] width 109 height 20
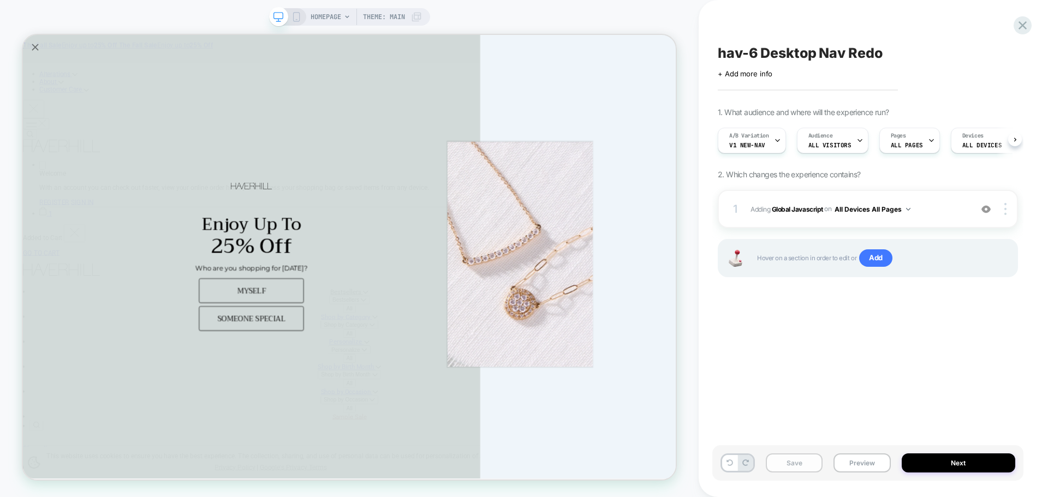
scroll to position [0, 1]
click at [801, 471] on button "Save" at bounding box center [794, 463] width 57 height 19
click at [877, 453] on div "Save Preview Next" at bounding box center [867, 462] width 311 height 35
click at [876, 461] on button "Preview" at bounding box center [862, 463] width 57 height 19
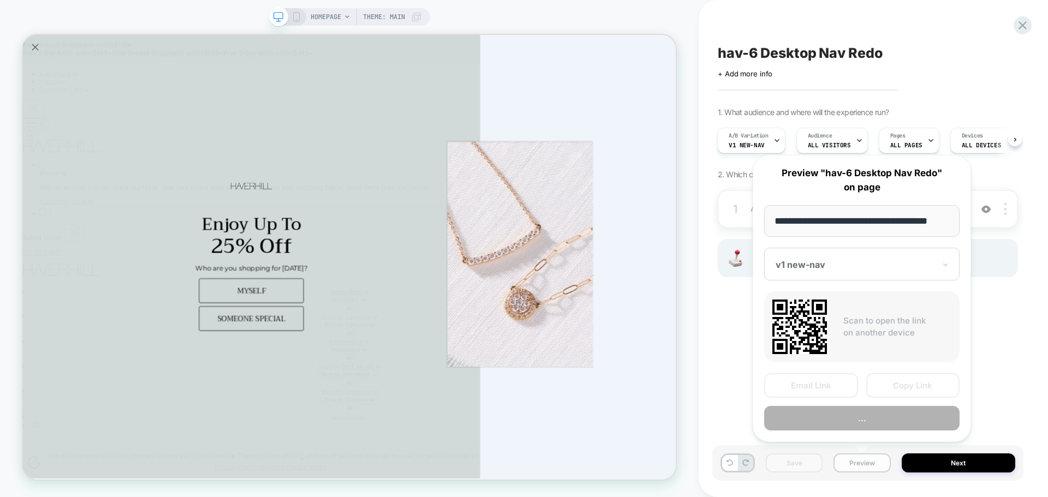
scroll to position [0, 7]
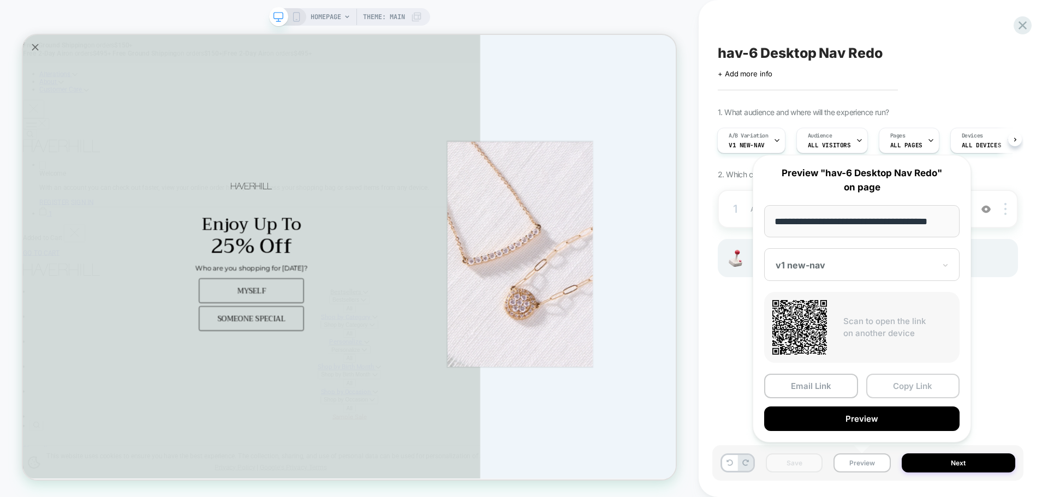
click at [927, 393] on button "Copy Link" at bounding box center [913, 386] width 94 height 25
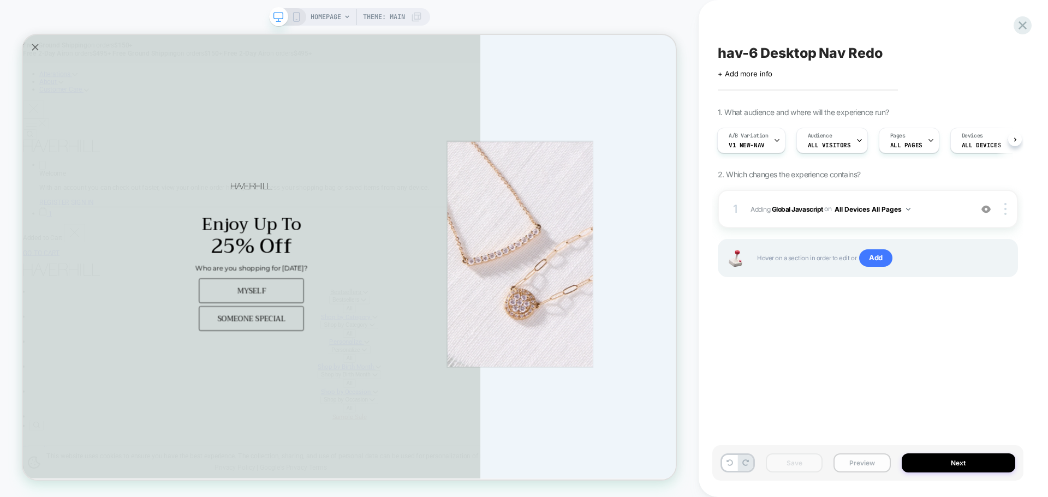
click at [841, 464] on button "Preview" at bounding box center [862, 463] width 57 height 19
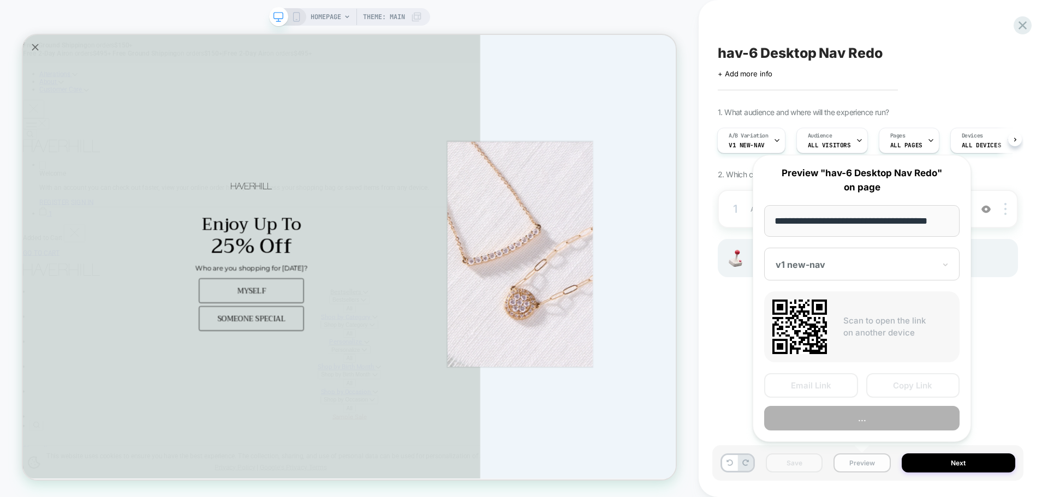
scroll to position [0, 7]
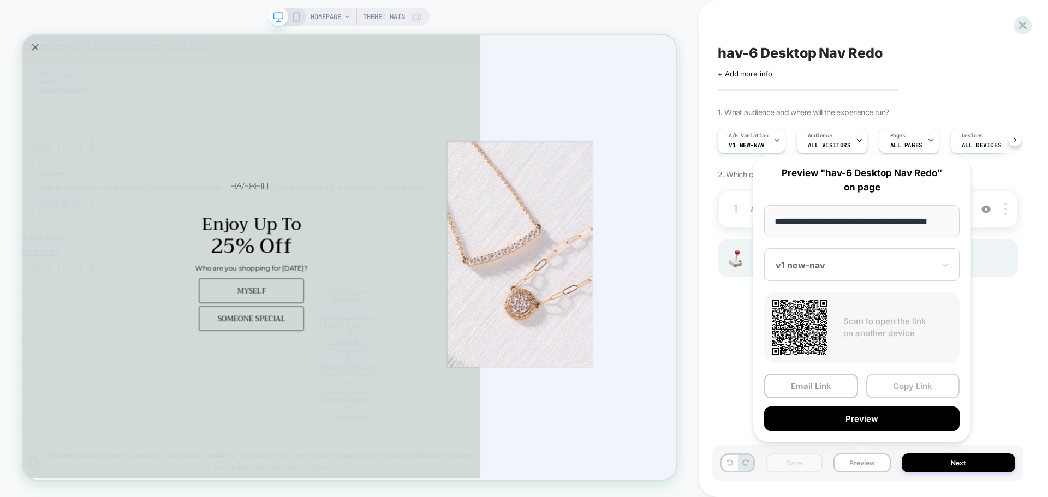
click at [888, 382] on button "Copy Link" at bounding box center [913, 386] width 94 height 25
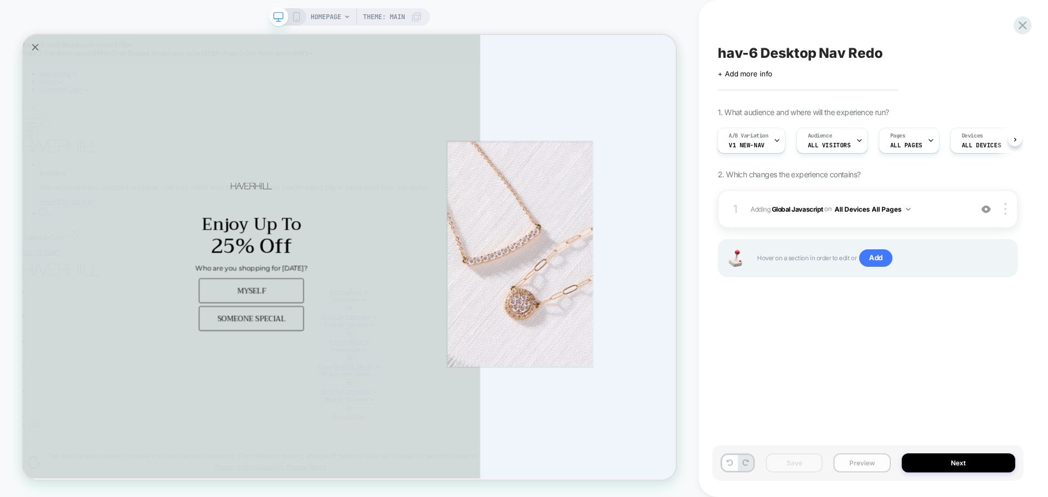
drag, startPoint x: 860, startPoint y: 463, endPoint x: 866, endPoint y: 455, distance: 9.7
click at [860, 463] on button "Preview" at bounding box center [862, 463] width 57 height 19
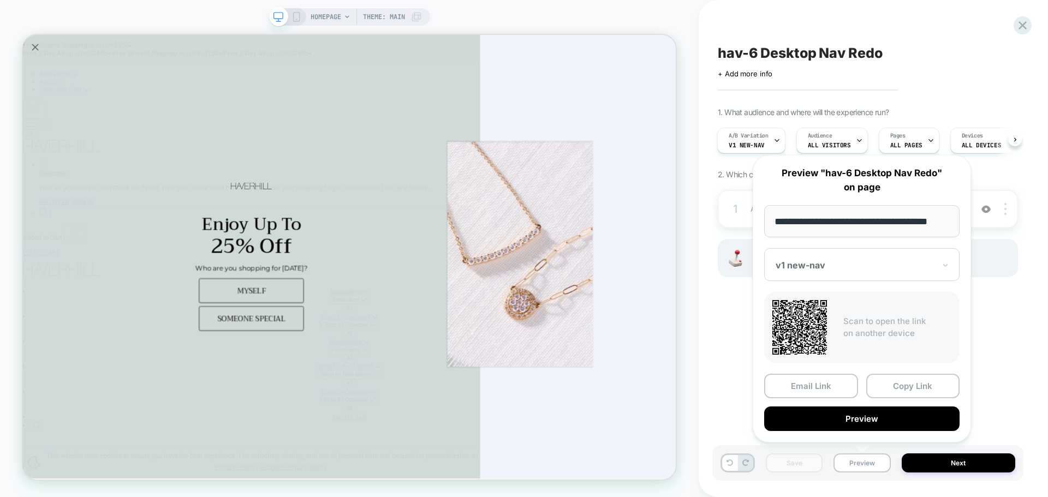
click at [923, 373] on div "**********" at bounding box center [862, 299] width 218 height 288
click at [919, 381] on button "Copy Link" at bounding box center [913, 386] width 94 height 25
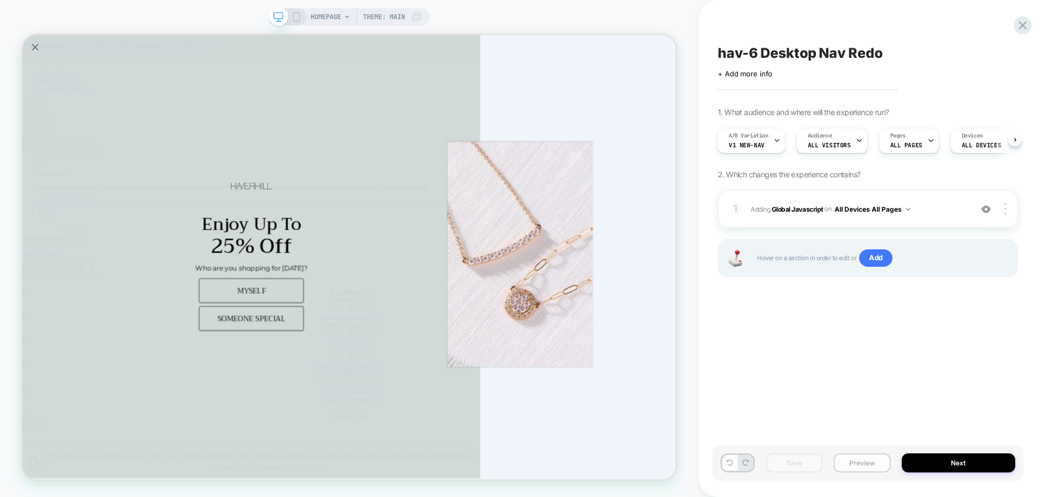
click at [870, 462] on button "Preview" at bounding box center [862, 463] width 57 height 19
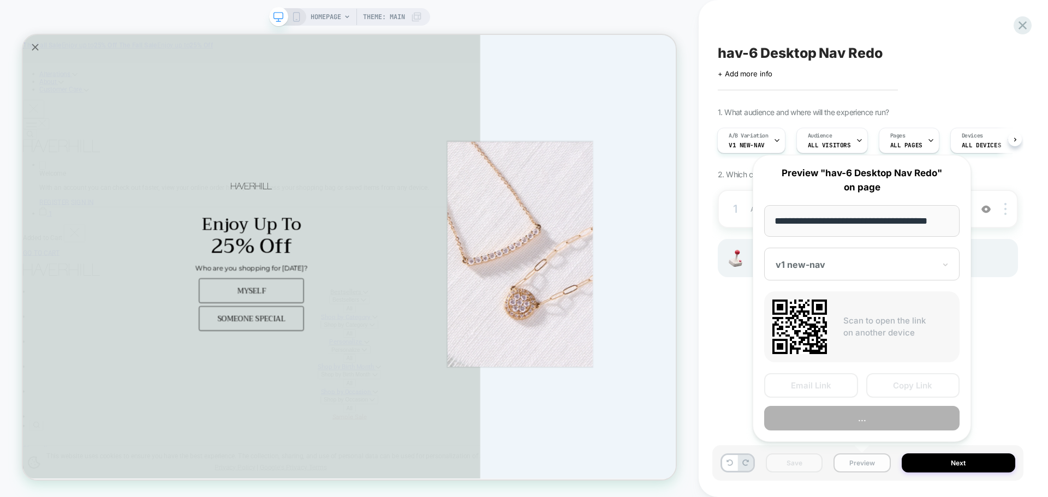
scroll to position [0, 7]
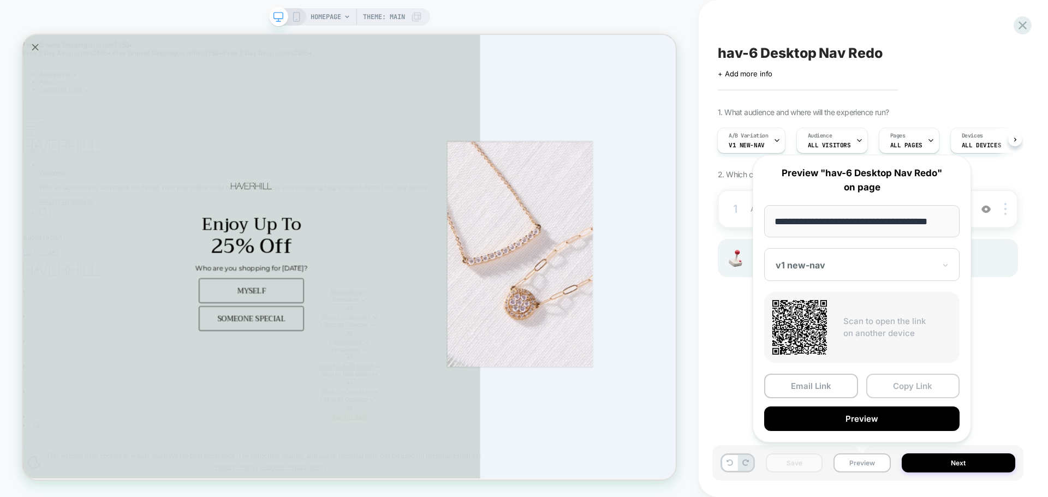
click at [890, 385] on button "Copy Link" at bounding box center [913, 386] width 94 height 25
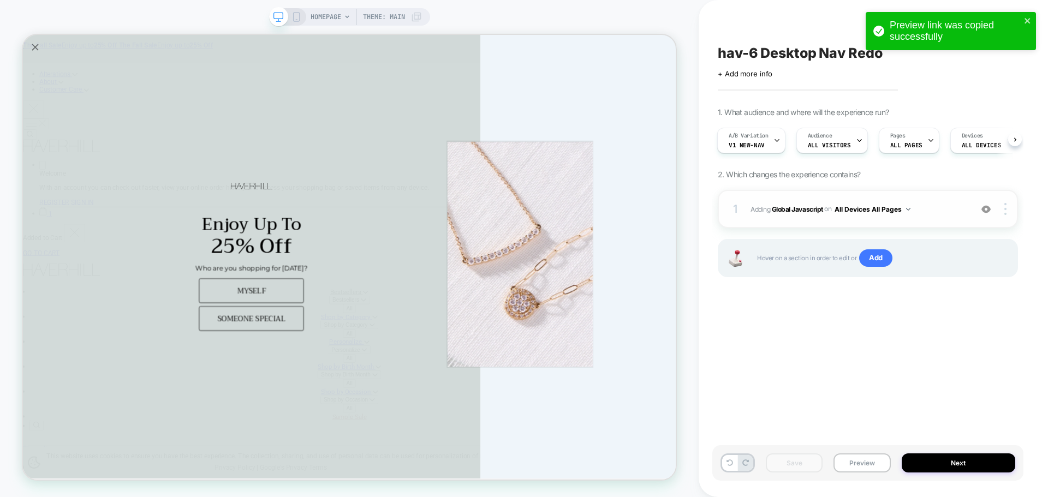
click at [794, 221] on div "1 Adding Global Javascript on All Devices All Pages Add Before Add After Target…" at bounding box center [868, 209] width 300 height 38
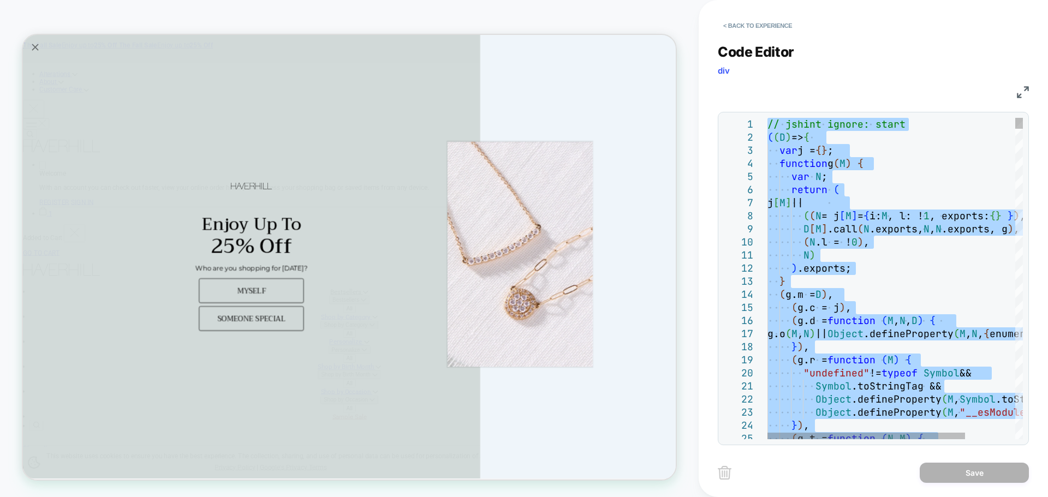
type textarea "**********"
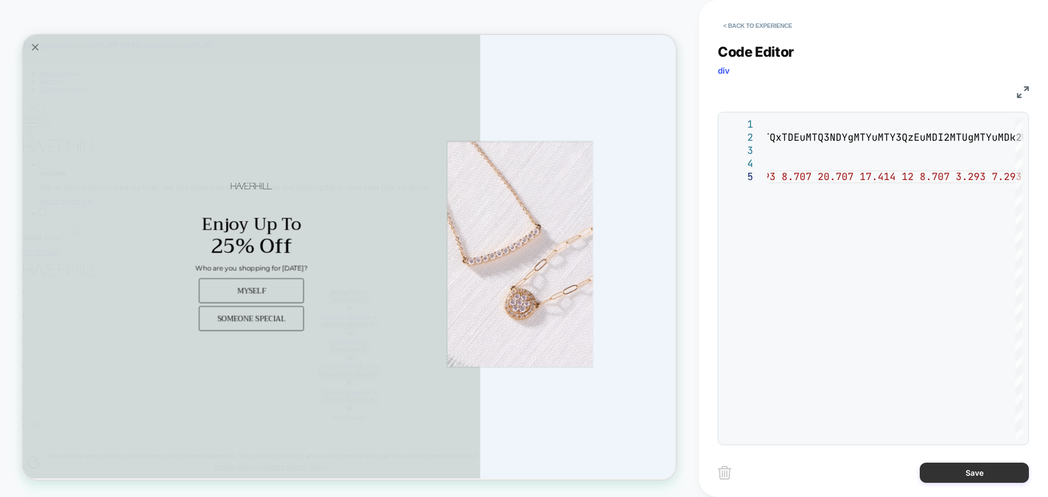
click at [992, 476] on button "Save" at bounding box center [974, 473] width 109 height 20
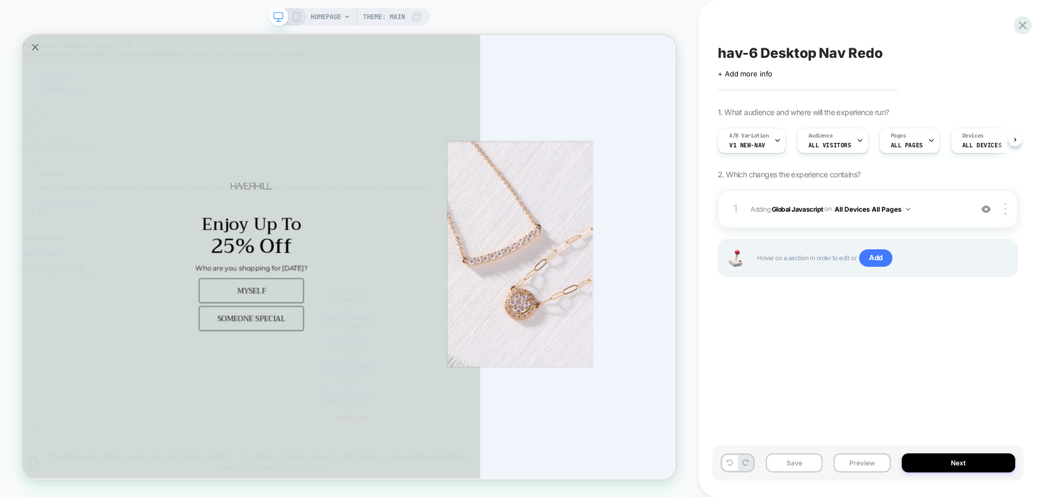
scroll to position [0, 1]
click at [792, 470] on button "Save" at bounding box center [794, 463] width 57 height 19
click at [859, 469] on button "Preview" at bounding box center [862, 463] width 57 height 19
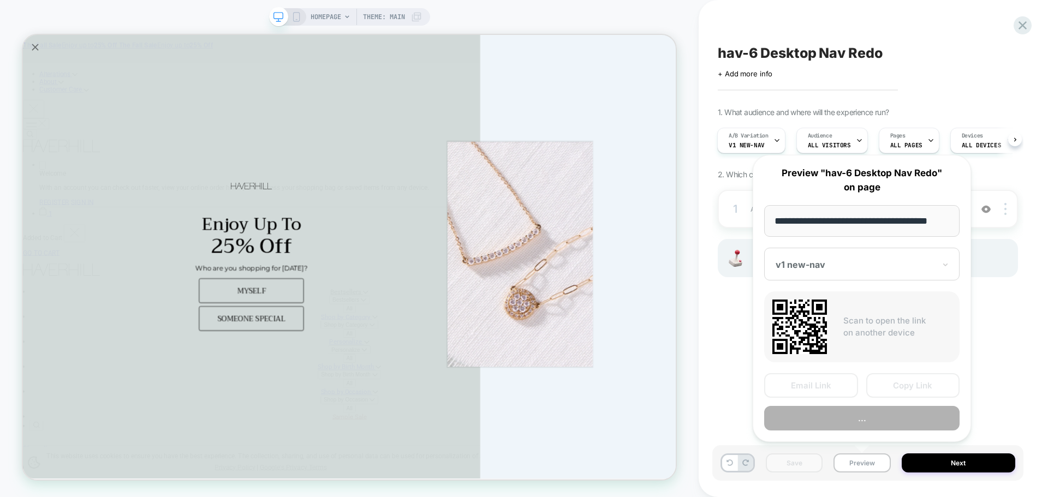
scroll to position [0, 7]
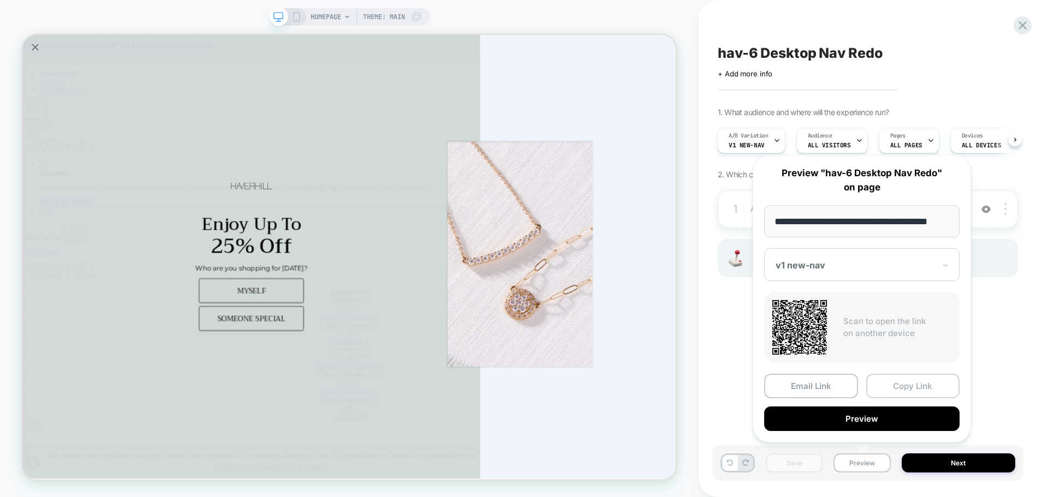
click at [891, 387] on button "Copy Link" at bounding box center [913, 386] width 94 height 25
